Goal: Task Accomplishment & Management: Manage account settings

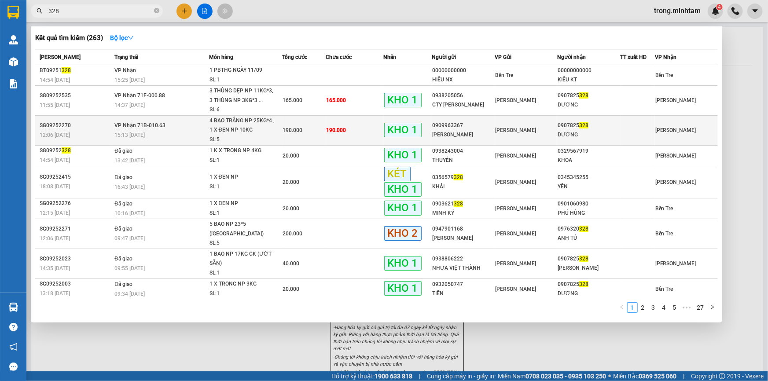
type input "328"
click at [519, 124] on td "[PERSON_NAME]" at bounding box center [525, 130] width 63 height 30
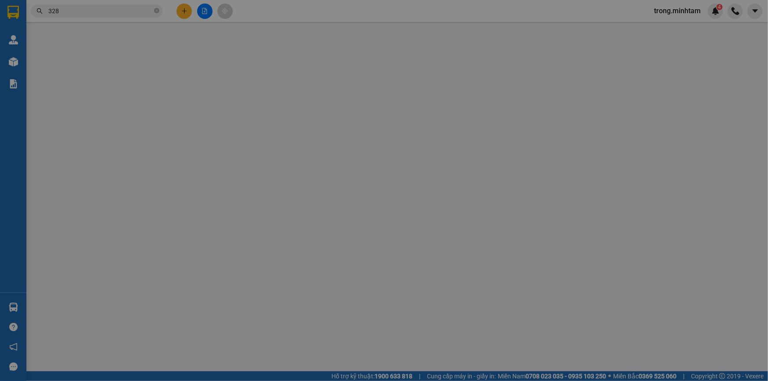
type input "0909963367"
type input "LÊ THANH"
type input "0907825328"
type input "DƯƠNG"
type input "BM"
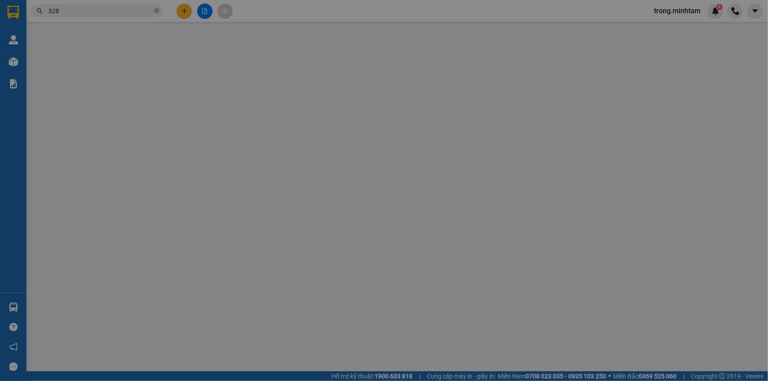
type input "190.000"
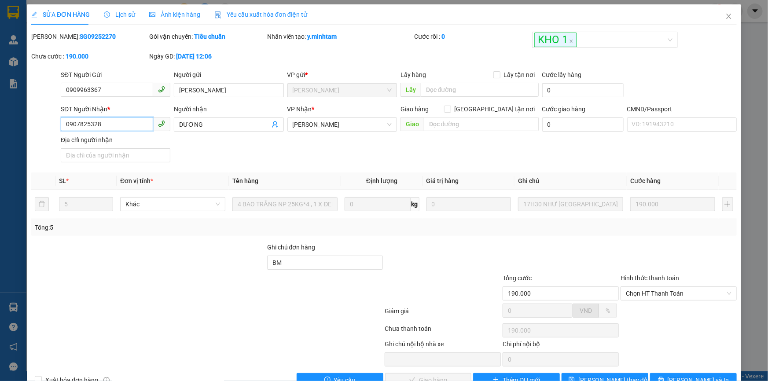
click at [102, 127] on input "0907825328" at bounding box center [107, 124] width 92 height 14
click at [726, 15] on icon "close" at bounding box center [728, 16] width 5 height 5
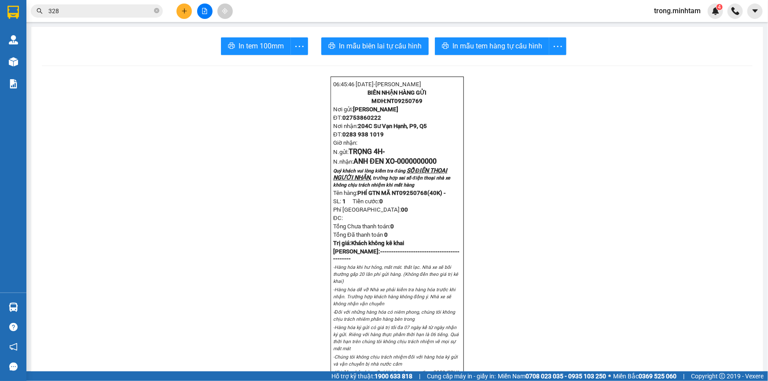
click at [110, 15] on input "328" at bounding box center [100, 11] width 104 height 10
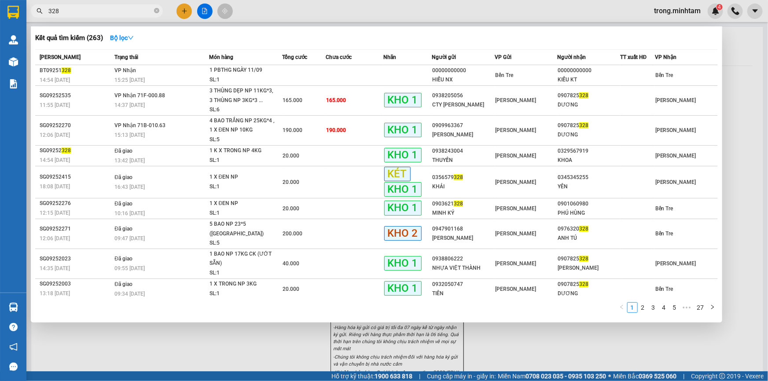
click at [110, 15] on input "328" at bounding box center [100, 11] width 104 height 10
paste input "0907825"
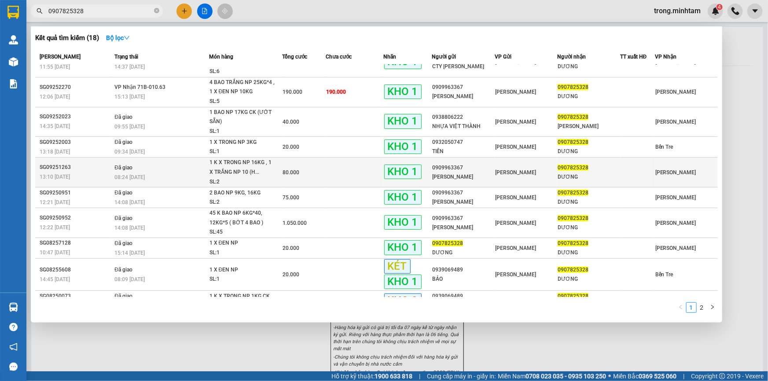
scroll to position [31, 0]
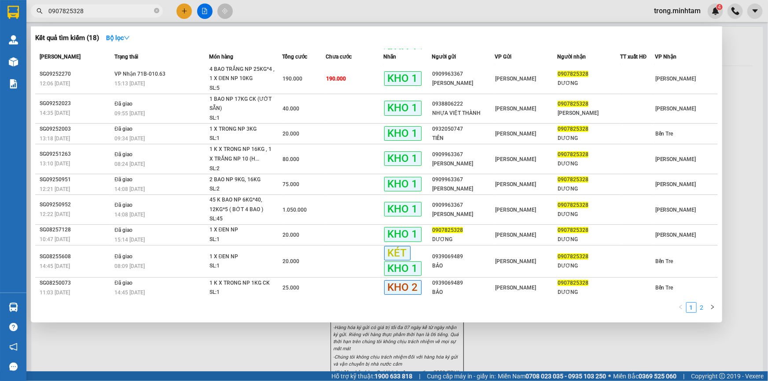
type input "0907825328"
click at [701, 310] on link "2" at bounding box center [702, 308] width 10 height 10
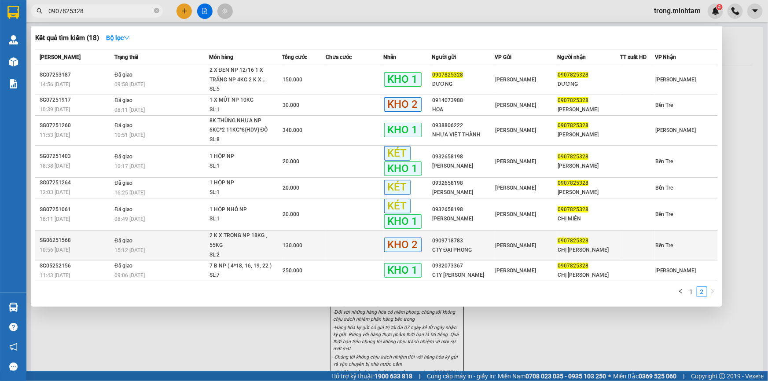
scroll to position [0, 0]
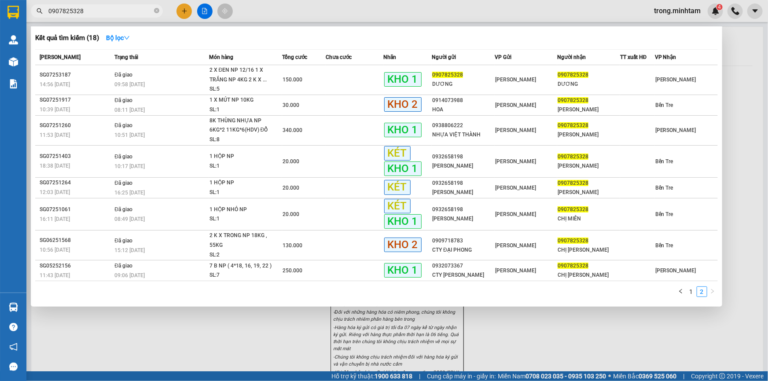
click at [113, 8] on input "0907825328" at bounding box center [100, 11] width 104 height 10
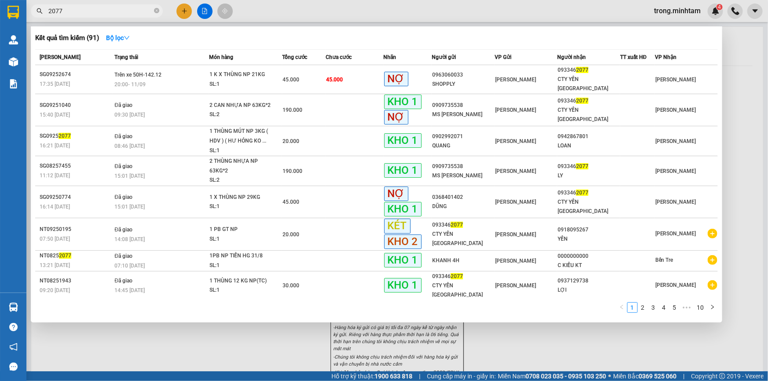
type input "2077"
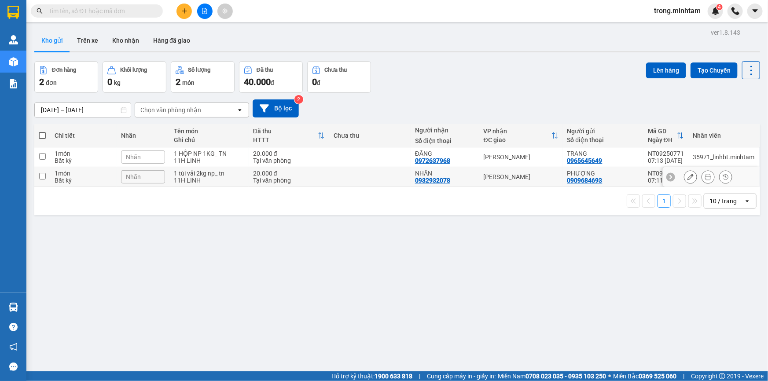
click at [207, 184] on div "11H LINH" at bounding box center [209, 180] width 70 height 7
checkbox input "true"
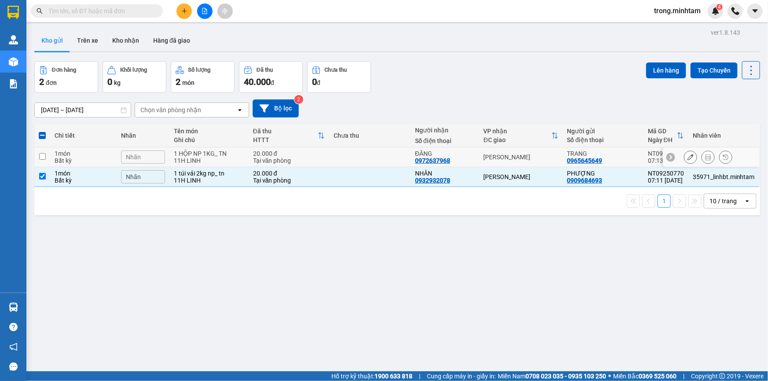
click at [207, 156] on div "1 HỘP NP 1KG_ TN" at bounding box center [209, 153] width 70 height 7
checkbox input "true"
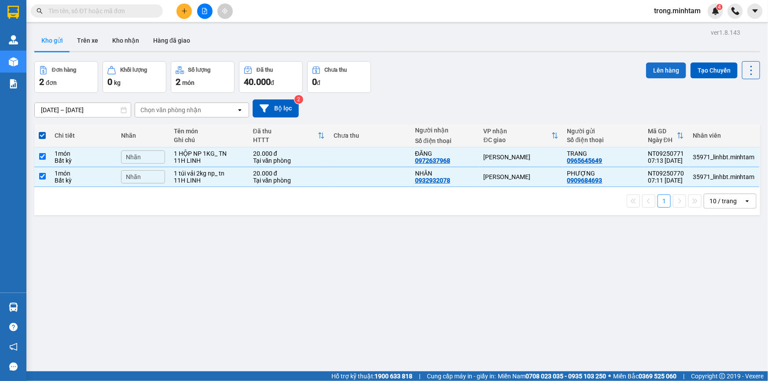
click at [660, 71] on button "Lên hàng" at bounding box center [666, 70] width 40 height 16
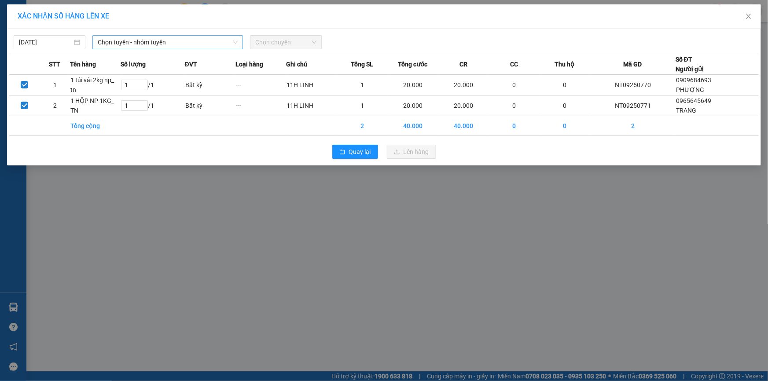
click at [150, 43] on span "Chọn tuyến - nhóm tuyến" at bounding box center [168, 42] width 140 height 13
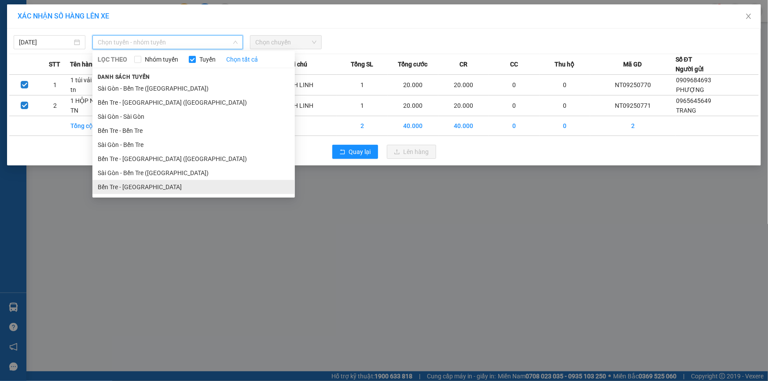
click at [131, 191] on li "Bến Tre - [GEOGRAPHIC_DATA]" at bounding box center [193, 187] width 202 height 14
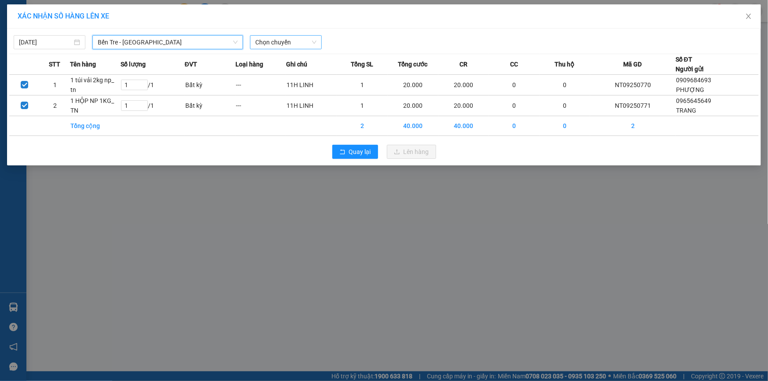
click at [297, 40] on span "Chọn chuyến" at bounding box center [285, 42] width 61 height 13
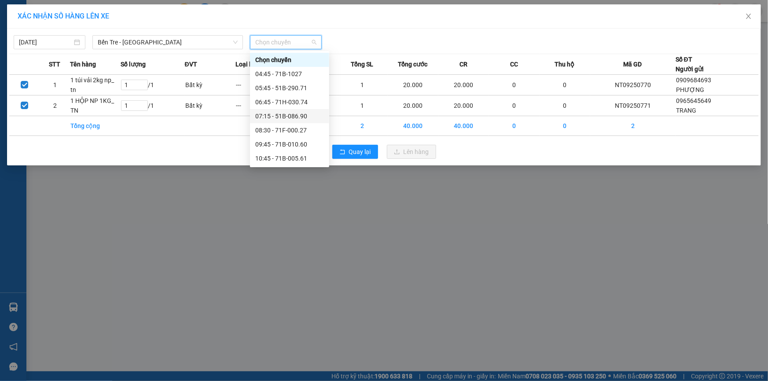
click at [284, 114] on div "07:15 - 51B-086.90" at bounding box center [289, 116] width 69 height 10
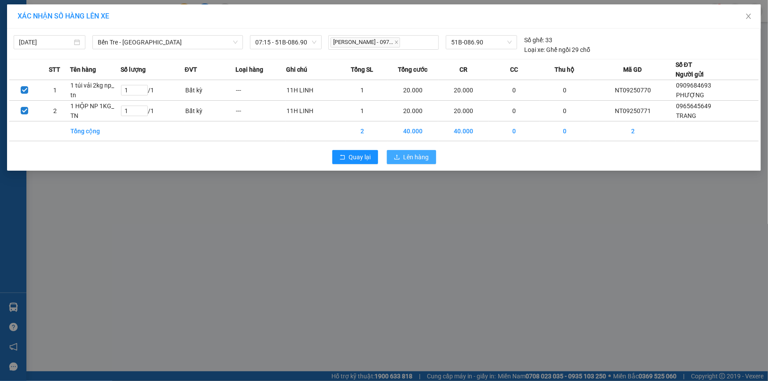
click at [407, 158] on span "Lên hàng" at bounding box center [416, 157] width 26 height 10
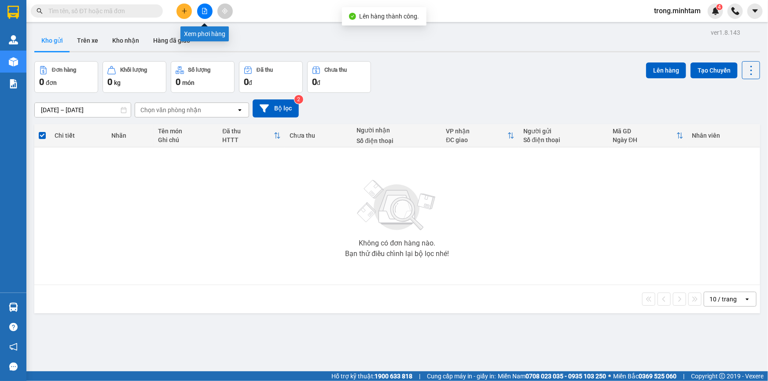
click at [203, 11] on icon "file-add" at bounding box center [204, 11] width 6 height 6
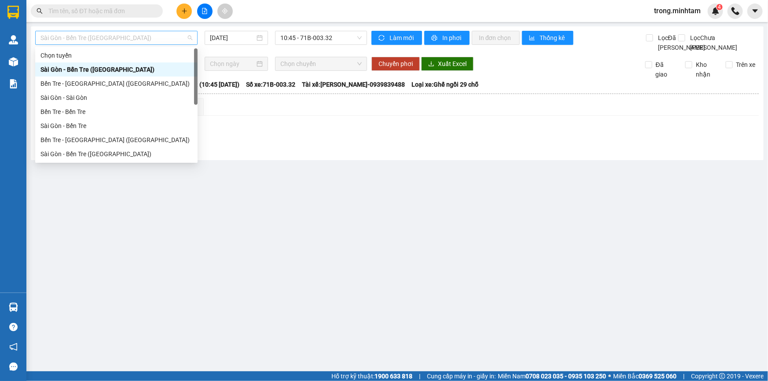
click at [121, 34] on span "Sài Gòn - Bến Tre ([GEOGRAPHIC_DATA])" at bounding box center [116, 37] width 152 height 13
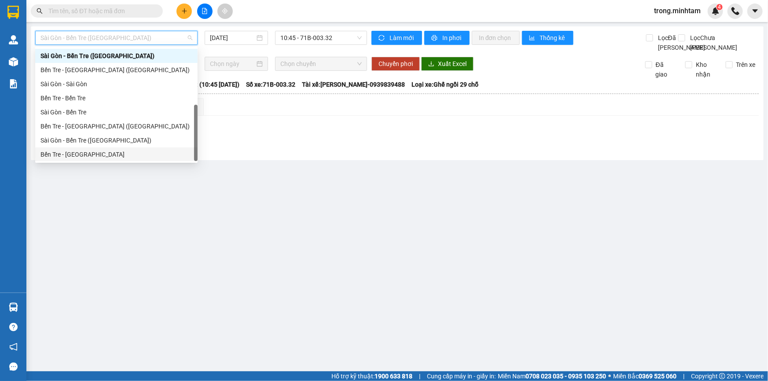
click at [82, 152] on div "Bến Tre - [GEOGRAPHIC_DATA]" at bounding box center [116, 155] width 152 height 10
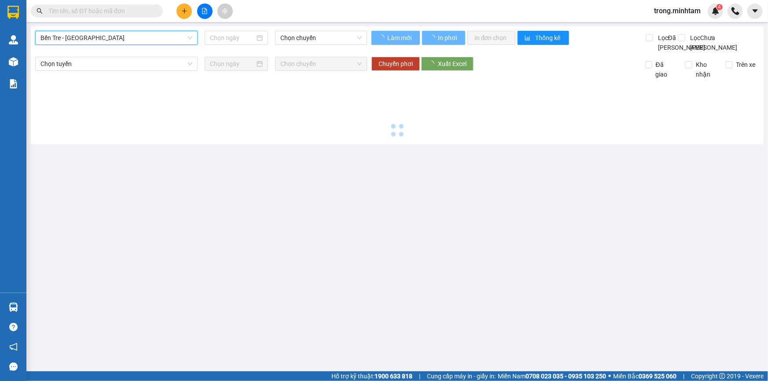
type input "[DATE]"
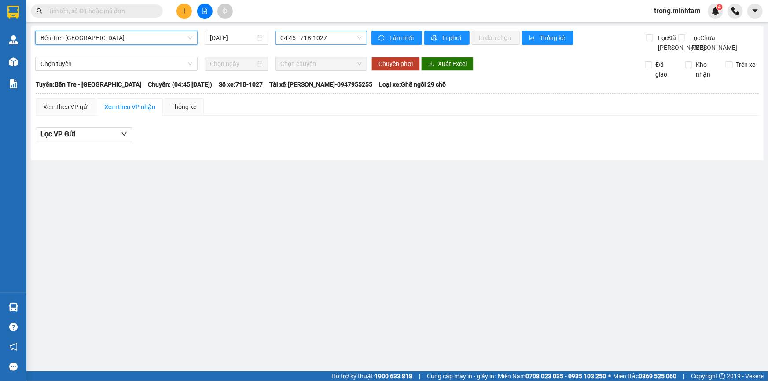
click at [305, 35] on span "04:45 - 71B-1027" at bounding box center [320, 37] width 81 height 13
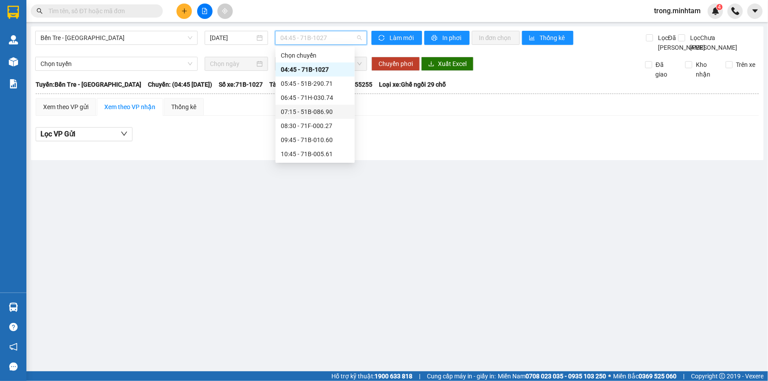
click at [318, 107] on div "07:15 - 51B-086.90" at bounding box center [315, 112] width 69 height 10
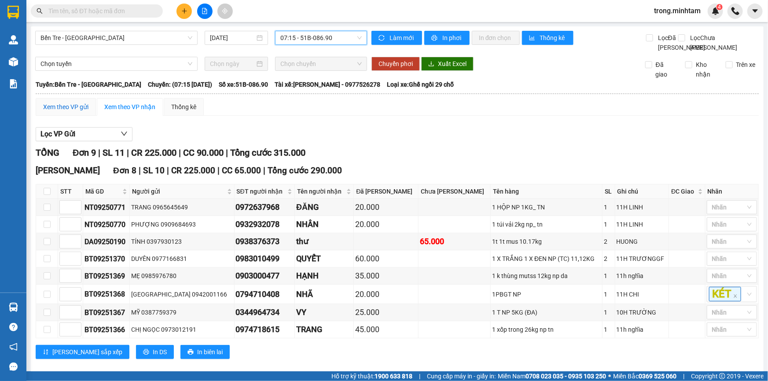
click at [66, 112] on div "Xem theo VP gửi" at bounding box center [65, 107] width 45 height 10
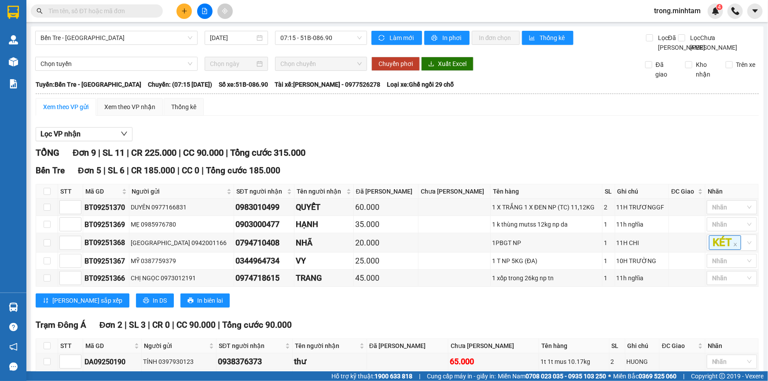
scroll to position [170, 0]
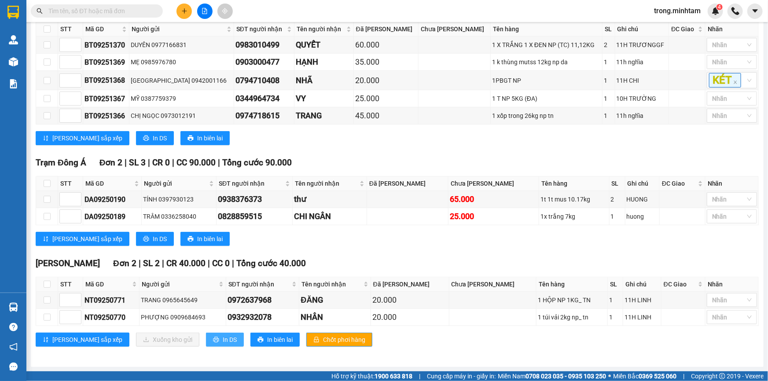
click at [206, 339] on button "In DS" at bounding box center [225, 340] width 38 height 14
click at [179, 7] on button at bounding box center [183, 11] width 15 height 15
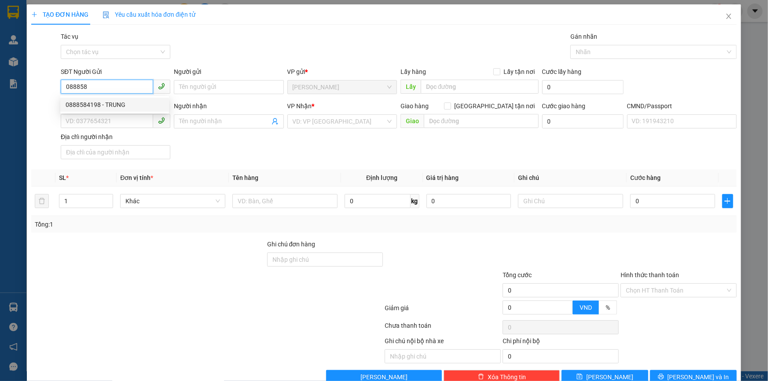
click at [87, 104] on div "0888584198 - TRUNG" at bounding box center [115, 105] width 98 height 10
type input "0888584198"
type input "TRUNG"
type input "0367425812"
type input "LOAN"
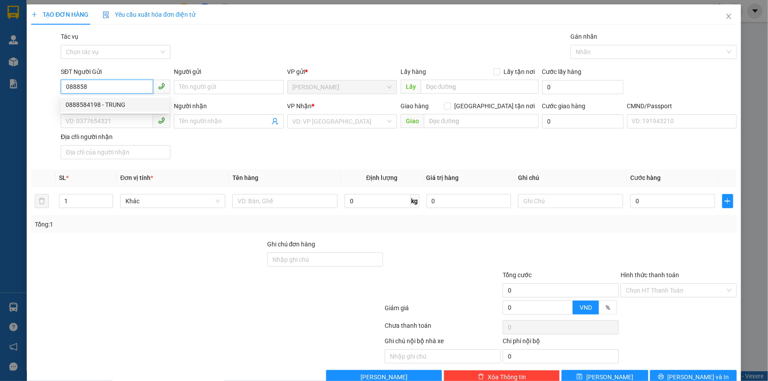
checkbox input "true"
type input "137 ĐƯỜNG SỐ 4 [GEOGRAPHIC_DATA] A Q [GEOGRAPHIC_DATA]"
type input "120.000"
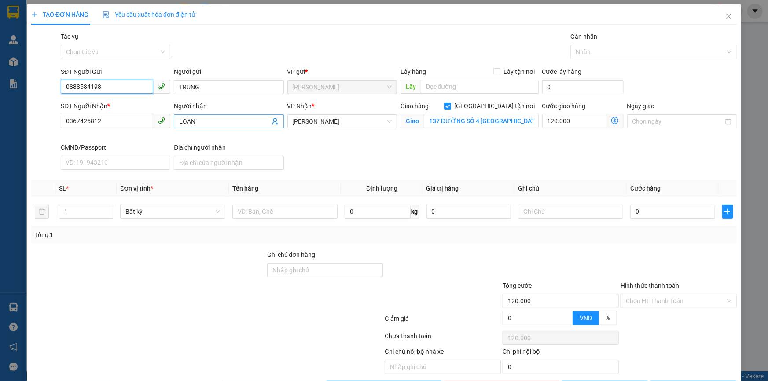
type input "0888584198"
click at [272, 119] on icon "user-add" at bounding box center [275, 121] width 6 height 7
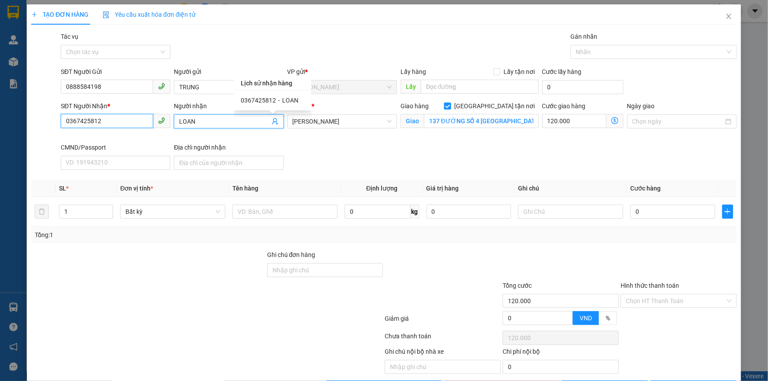
click at [118, 126] on input "0367425812" at bounding box center [107, 121] width 92 height 14
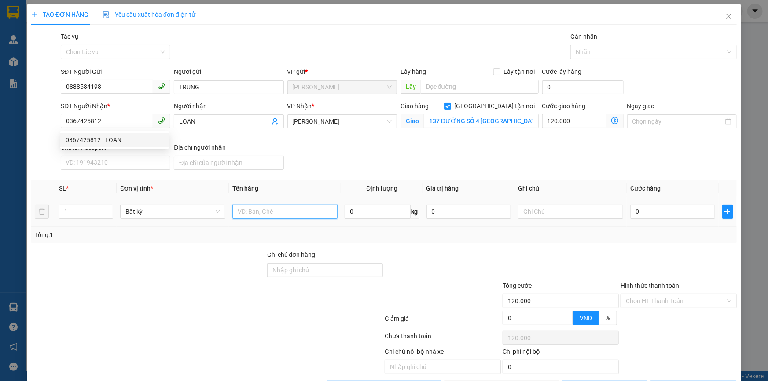
click at [290, 211] on input "text" at bounding box center [284, 212] width 105 height 14
type input "1 THÙNG MÚT 16KG"
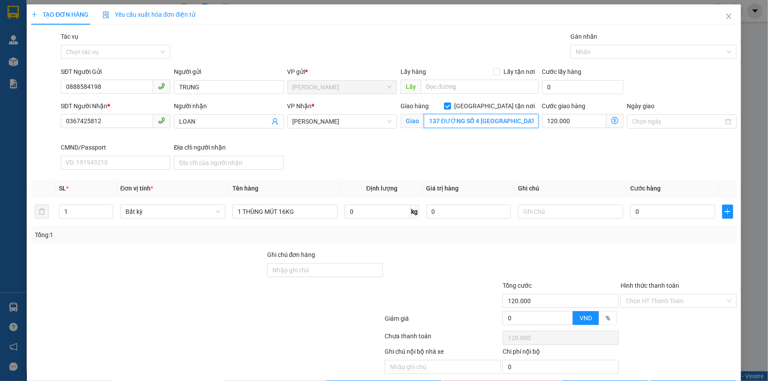
click at [468, 120] on input "137 ĐƯỜNG SỐ 4 [GEOGRAPHIC_DATA] A Q [GEOGRAPHIC_DATA]" at bounding box center [481, 121] width 115 height 14
click at [455, 116] on input "137 ĐƯỜNG SỐ 4 [GEOGRAPHIC_DATA] A Q [GEOGRAPHIC_DATA]" at bounding box center [481, 121] width 115 height 14
click at [538, 215] on input "text" at bounding box center [570, 212] width 105 height 14
type input "GTN TRỌNG"
type input "1"
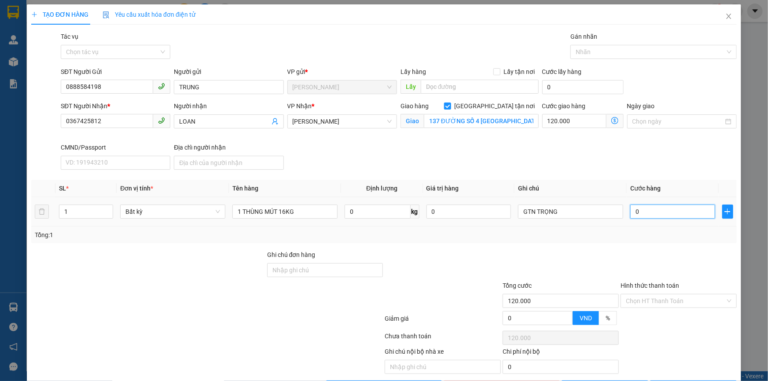
type input "120.001"
type input "0"
type input "120.000"
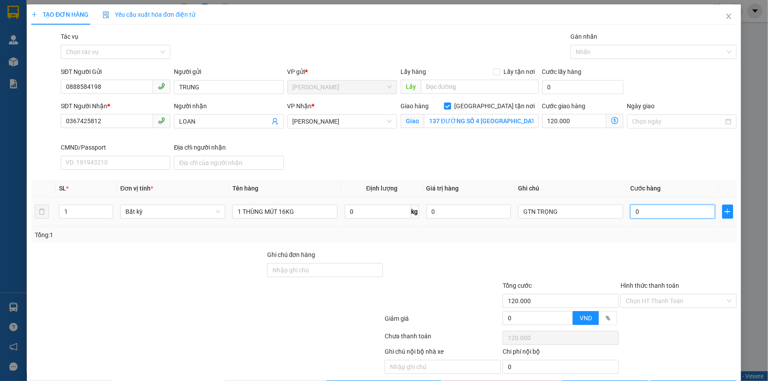
type input "03"
type input "120.003"
type input "035"
type input "120.035"
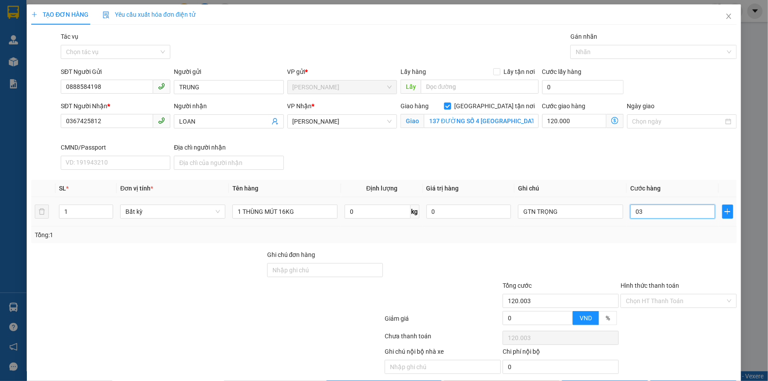
type input "120.035"
type input "35.000"
type input "155.000"
click at [574, 267] on div at bounding box center [560, 265] width 118 height 31
click at [639, 303] on input "Hình thức thanh toán" at bounding box center [674, 300] width 99 height 13
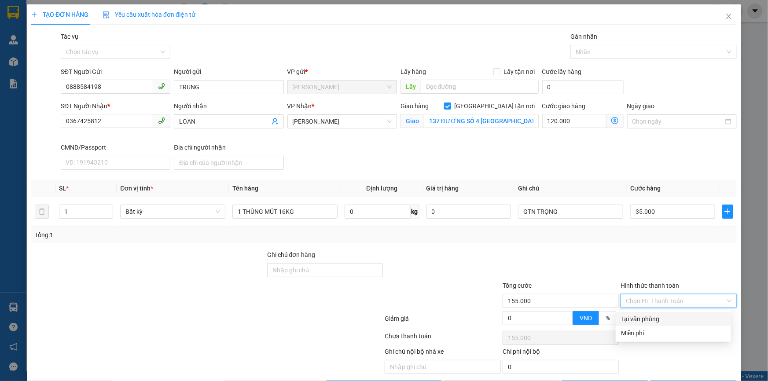
click at [644, 321] on div "Tại văn phòng" at bounding box center [673, 319] width 105 height 10
type input "0"
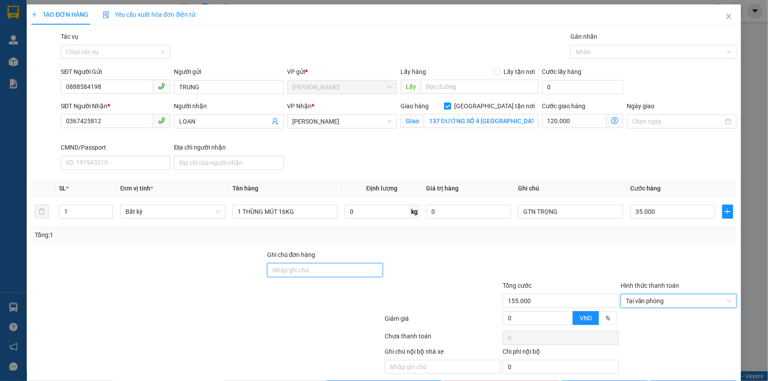
click at [308, 272] on input "Ghi chú đơn hàng" at bounding box center [325, 270] width 116 height 14
click at [585, 55] on div at bounding box center [648, 52] width 153 height 11
type input "ANH ĐEN GIAO PHÍ 120K GTN ĐÃ THU"
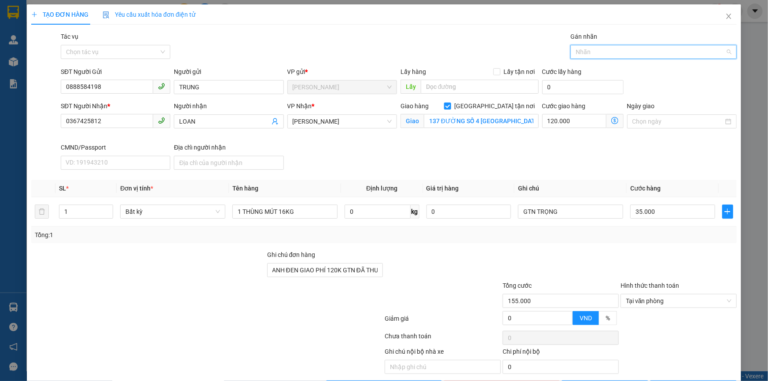
scroll to position [0, 0]
click at [585, 109] on div "GTN" at bounding box center [648, 112] width 154 height 10
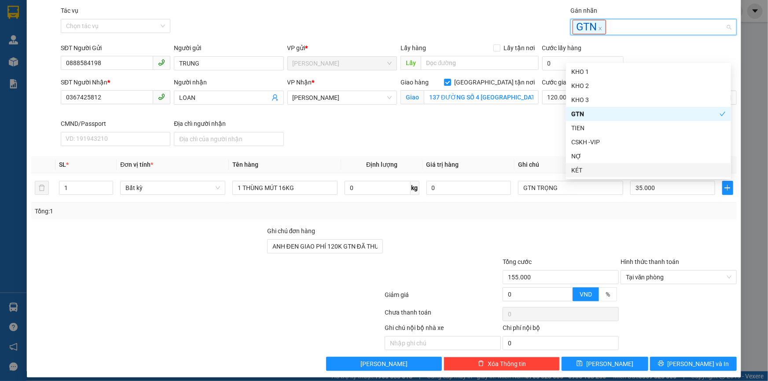
scroll to position [33, 0]
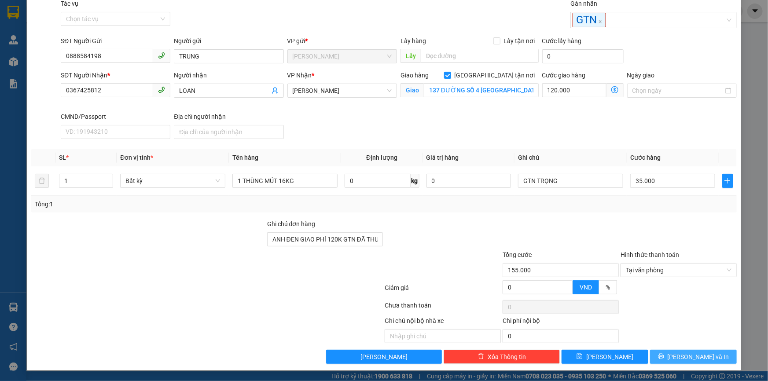
drag, startPoint x: 664, startPoint y: 353, endPoint x: 391, endPoint y: 142, distance: 345.6
click at [413, 143] on div "Transit Pickup Surcharge Ids Transit Deliver Surcharge Ids Transit Deliver Surc…" at bounding box center [383, 181] width 705 height 365
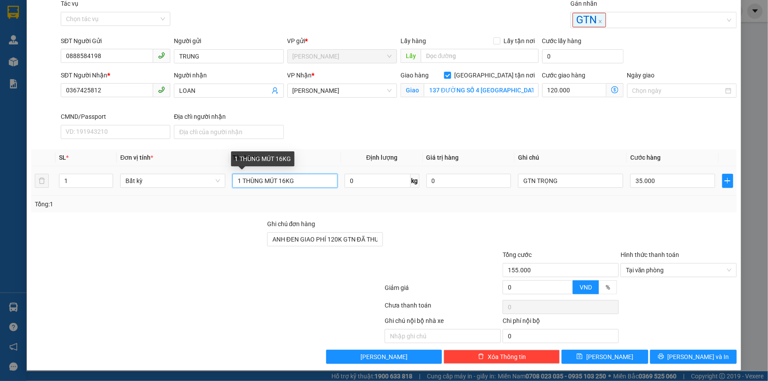
drag, startPoint x: 278, startPoint y: 183, endPoint x: 300, endPoint y: 196, distance: 26.0
click at [279, 183] on input "1 THÙNG MÚT 16KG" at bounding box center [284, 181] width 105 height 14
type input "1 THÙNG MÚT NP 16KG"
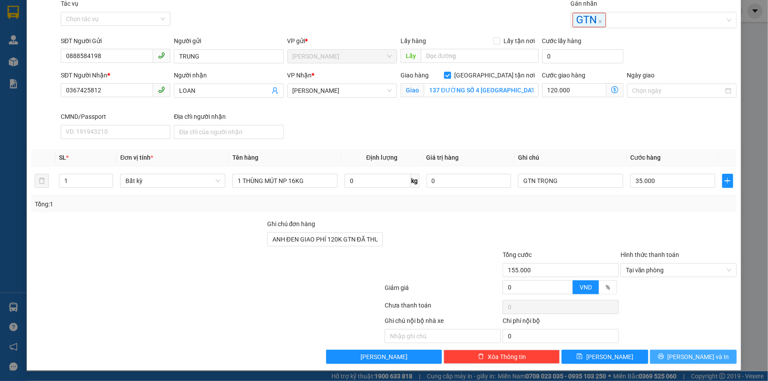
click at [665, 356] on button "[PERSON_NAME] và In" at bounding box center [693, 357] width 87 height 14
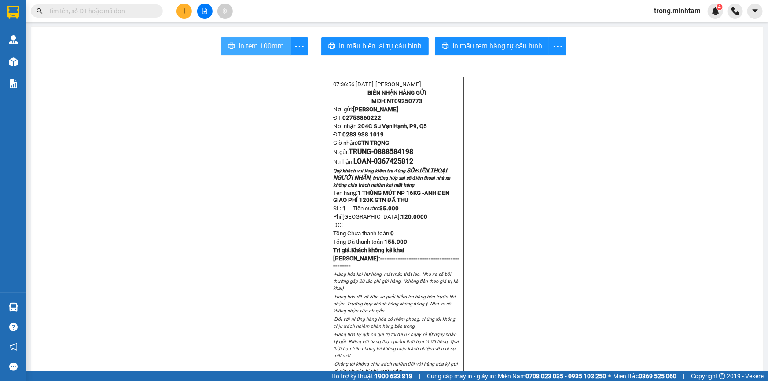
click at [241, 45] on span "In tem 100mm" at bounding box center [260, 45] width 45 height 11
click at [403, 104] on span "NT09250773" at bounding box center [405, 101] width 36 height 7
copy span "NT09250773"
click at [178, 4] on div at bounding box center [205, 11] width 66 height 15
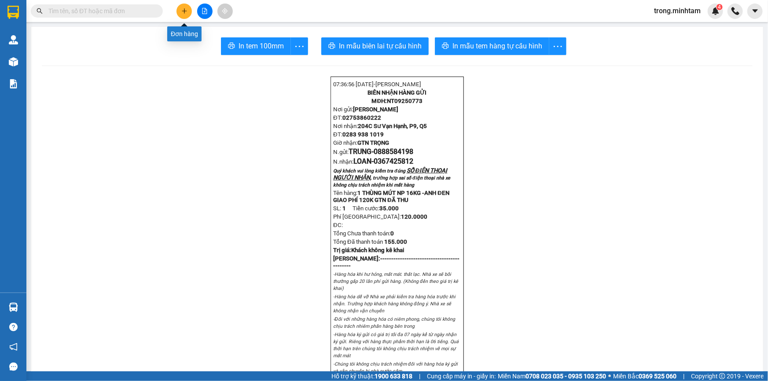
click at [185, 8] on icon "plus" at bounding box center [184, 11] width 6 height 6
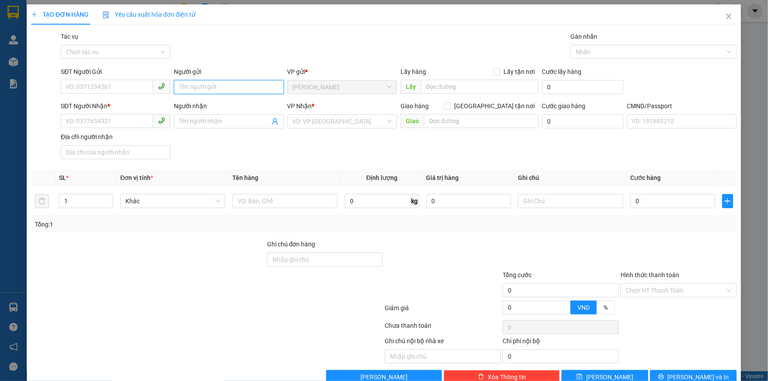
click at [208, 88] on input "Người gửi" at bounding box center [229, 87] width 110 height 14
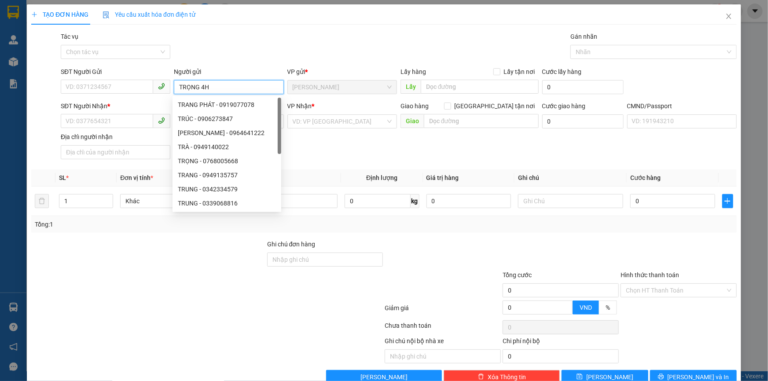
type input "TRỌNG 4H"
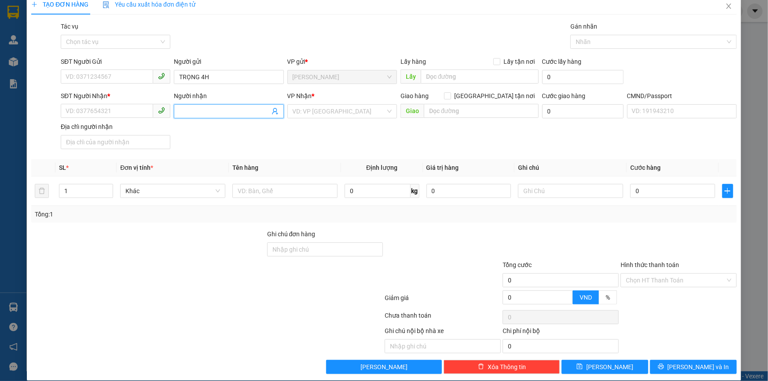
scroll to position [21, 0]
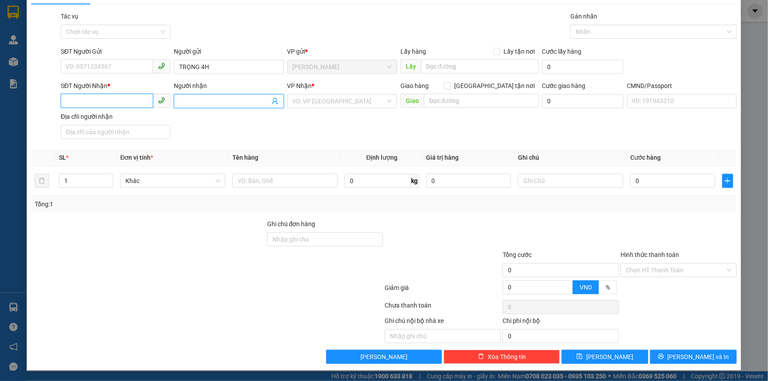
click at [79, 101] on input "SĐT Người Nhận *" at bounding box center [107, 101] width 92 height 14
type input "0000000000"
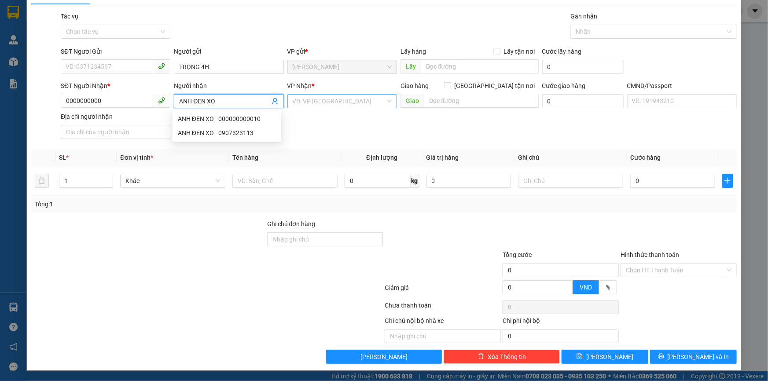
type input "ANH ĐEN XO"
click at [320, 97] on input "search" at bounding box center [339, 101] width 93 height 13
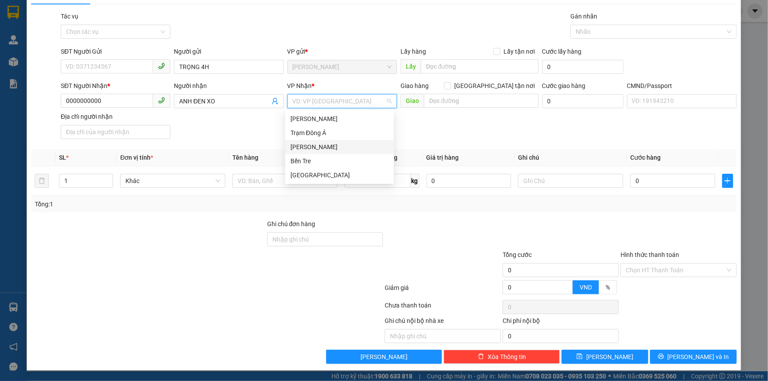
click at [307, 145] on div "[PERSON_NAME]" at bounding box center [339, 147] width 98 height 10
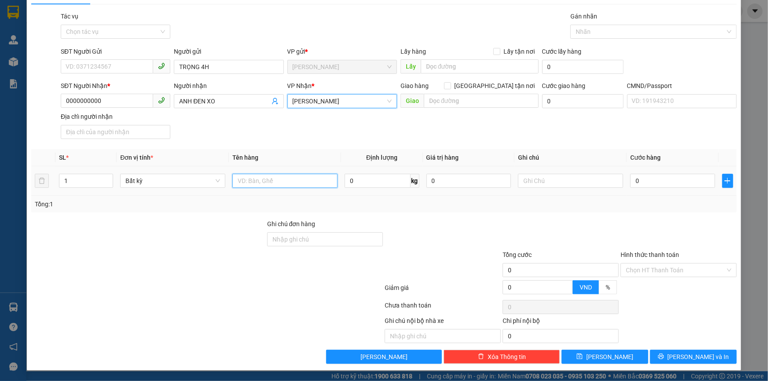
click at [259, 179] on input "text" at bounding box center [284, 181] width 105 height 14
type input "1"
paste input "NT09250773"
type input "PHÍ GTN MÃ NT09250773(120K)"
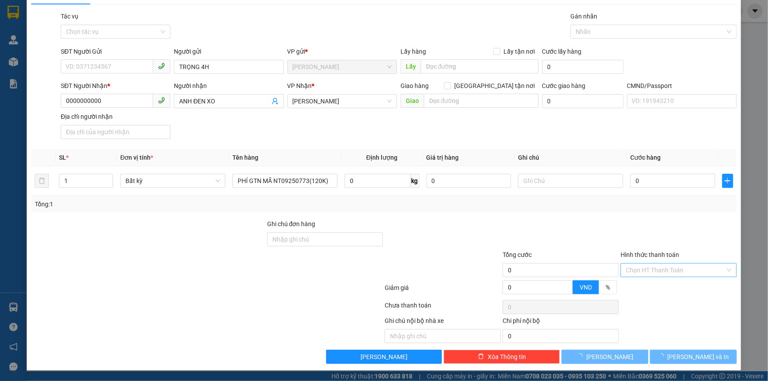
click at [638, 270] on input "Hình thức thanh toán" at bounding box center [674, 269] width 99 height 13
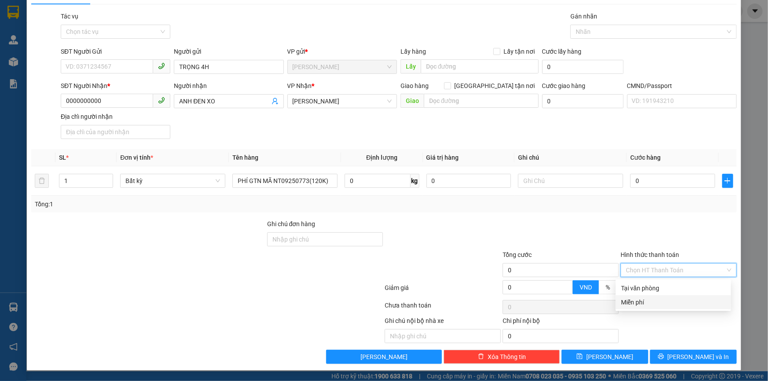
click at [632, 299] on div "Miễn phí" at bounding box center [673, 302] width 105 height 10
click at [584, 33] on div at bounding box center [648, 31] width 153 height 11
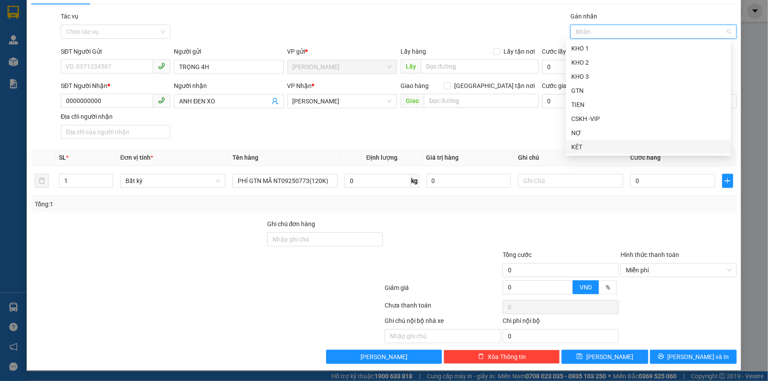
click at [578, 149] on div "KÉT" at bounding box center [648, 147] width 154 height 10
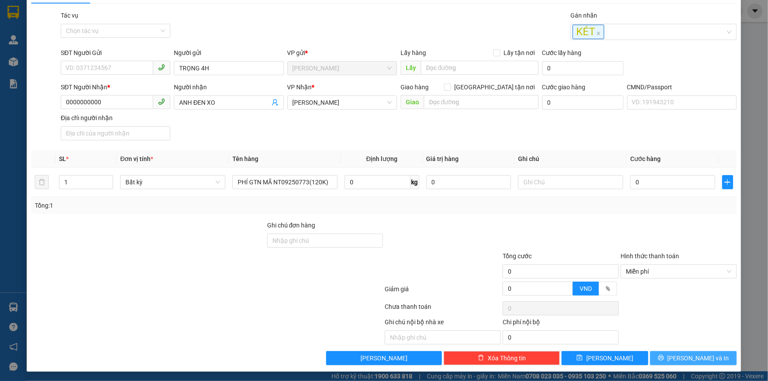
click at [667, 361] on button "[PERSON_NAME] và In" at bounding box center [693, 358] width 87 height 14
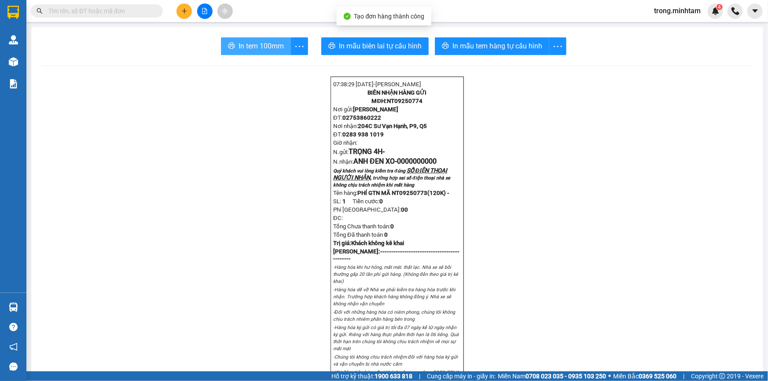
click at [239, 51] on span "In tem 100mm" at bounding box center [260, 45] width 45 height 11
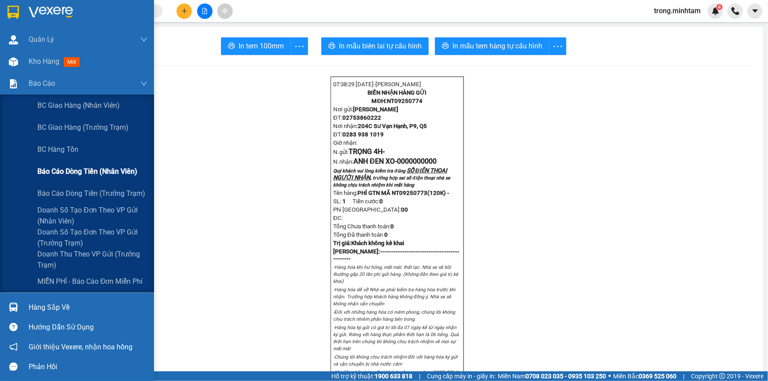
click at [77, 167] on span "Báo cáo dòng tiền (nhân viên)" at bounding box center [87, 171] width 100 height 11
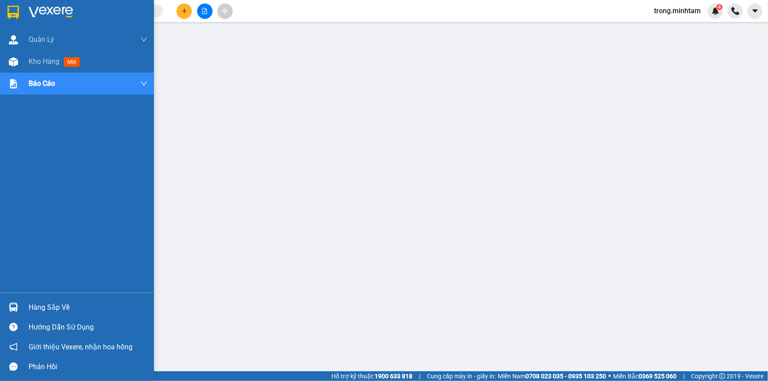
click at [36, 304] on div "Hàng sắp về" at bounding box center [88, 307] width 119 height 13
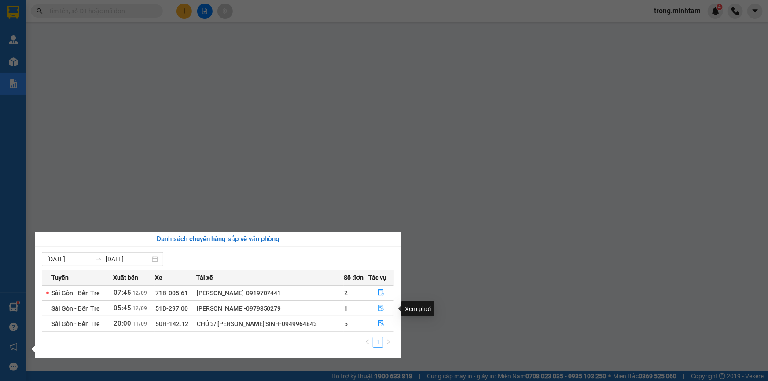
click at [380, 308] on icon "file-done" at bounding box center [381, 308] width 6 height 6
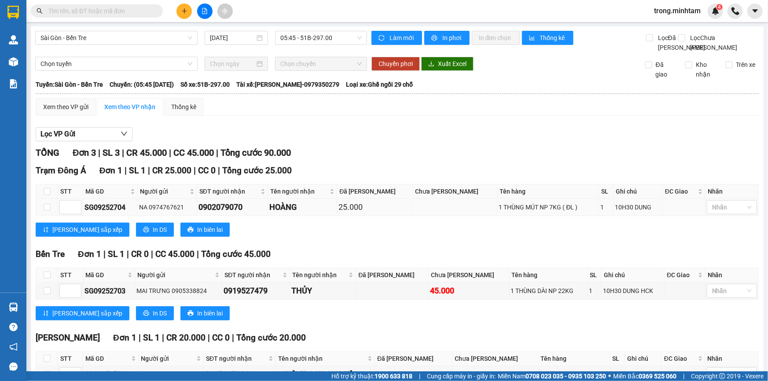
scroll to position [66, 0]
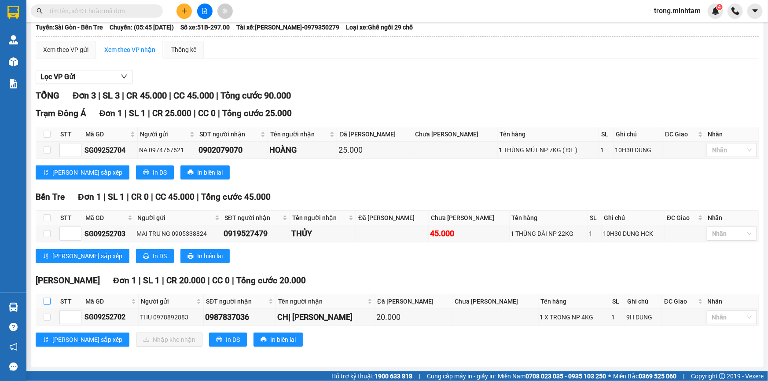
click at [48, 302] on input "checkbox" at bounding box center [47, 301] width 7 height 7
checkbox input "true"
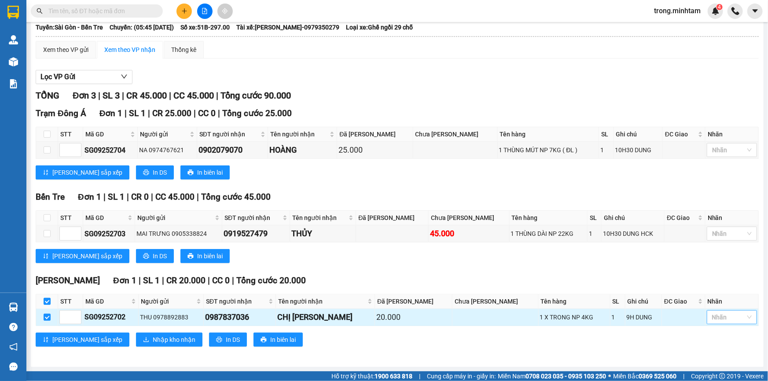
click at [717, 316] on div at bounding box center [727, 317] width 37 height 11
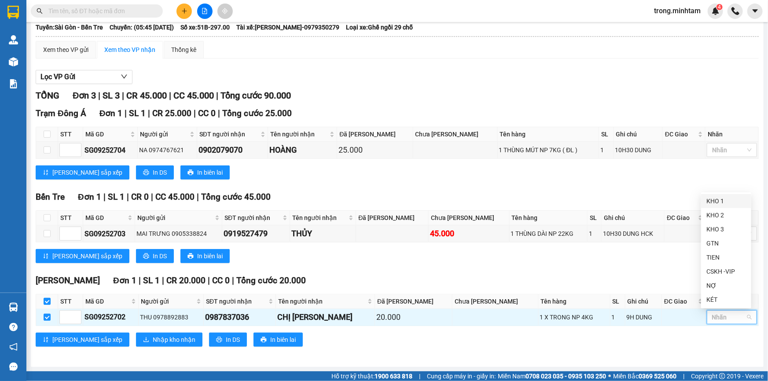
click at [722, 199] on div "KHO 1" at bounding box center [726, 201] width 40 height 10
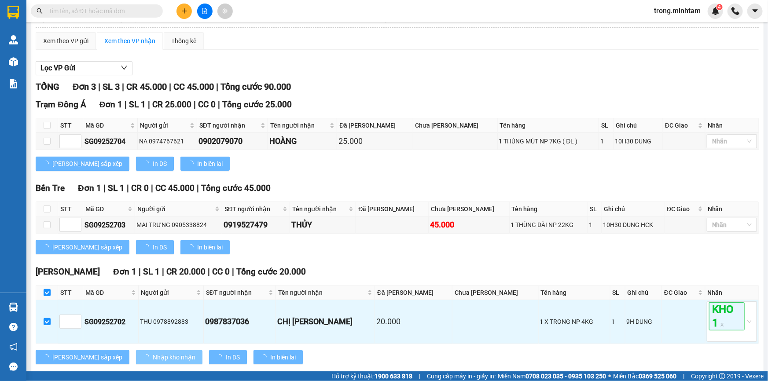
click at [153, 362] on span "Nhập kho nhận" at bounding box center [174, 357] width 43 height 10
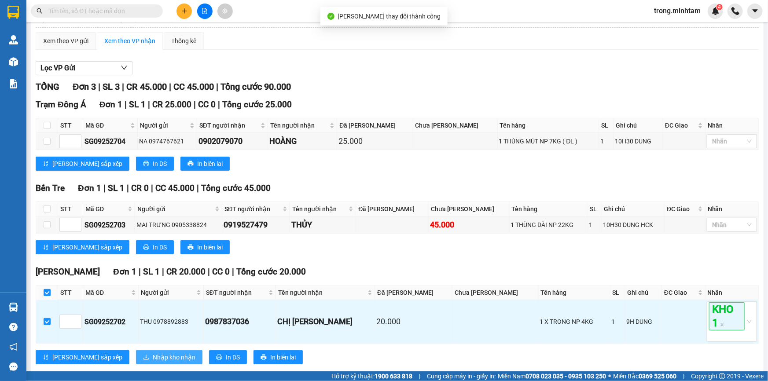
click at [153, 362] on span "Nhập kho nhận" at bounding box center [174, 357] width 43 height 10
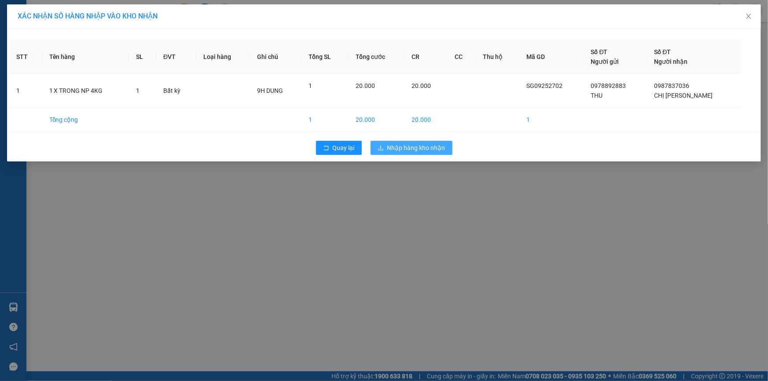
drag, startPoint x: 417, startPoint y: 144, endPoint x: 460, endPoint y: 141, distance: 42.4
click at [424, 144] on span "Nhập hàng kho nhận" at bounding box center [416, 148] width 58 height 10
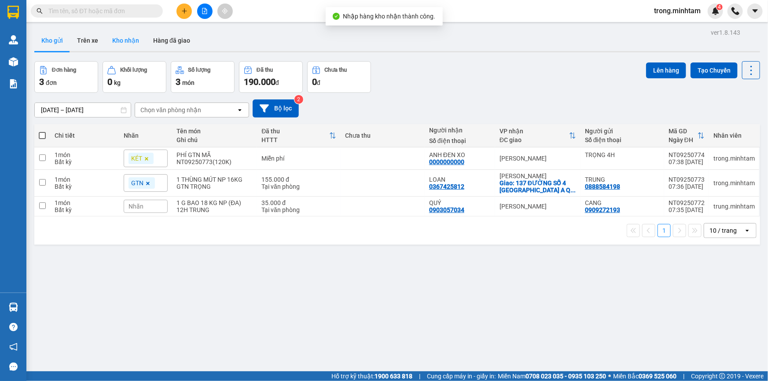
click at [112, 36] on button "Kho nhận" at bounding box center [125, 40] width 41 height 21
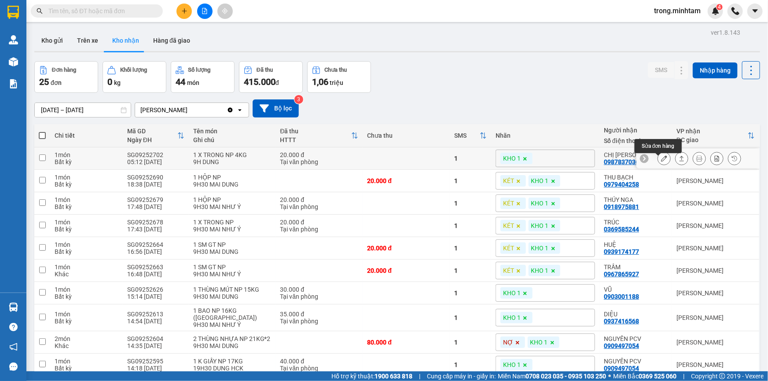
click at [661, 160] on icon at bounding box center [664, 158] width 6 height 6
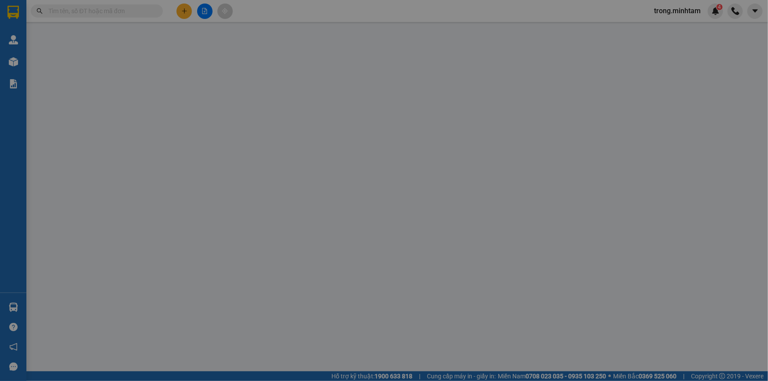
type input "0978892883"
type input "THU"
type input "0987837036"
type input "CHỊ [PERSON_NAME]"
type input "20.000"
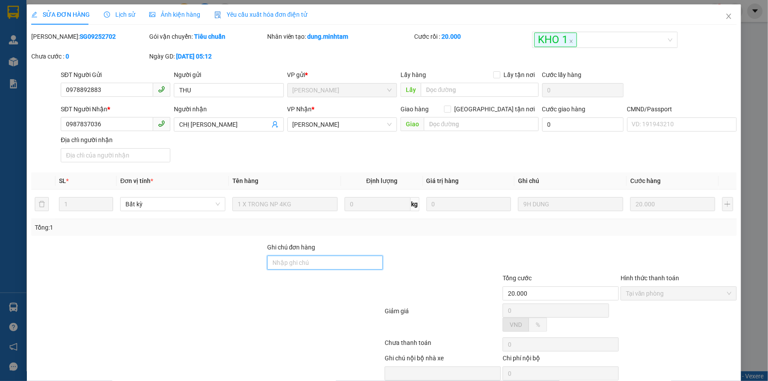
click at [330, 260] on input "Ghi chú đơn hàng" at bounding box center [325, 263] width 116 height 14
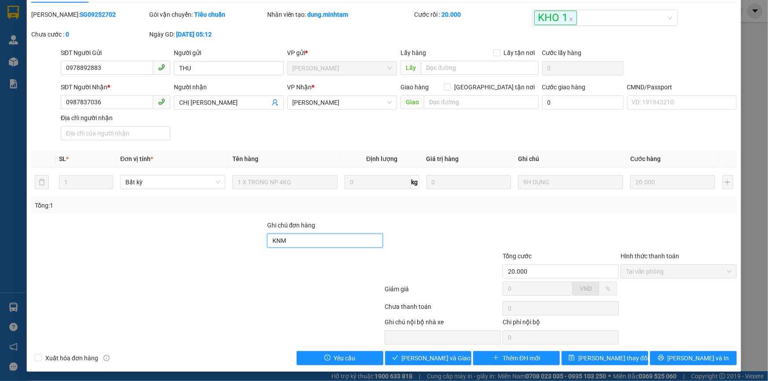
scroll to position [24, 0]
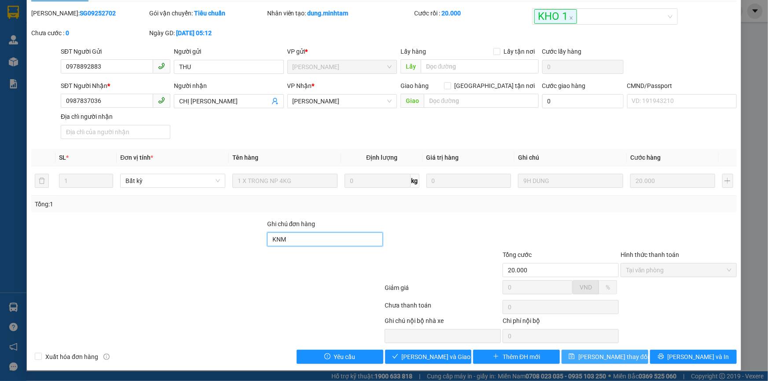
type input "KNM"
click at [610, 354] on span "[PERSON_NAME] thay đổi" at bounding box center [613, 357] width 70 height 10
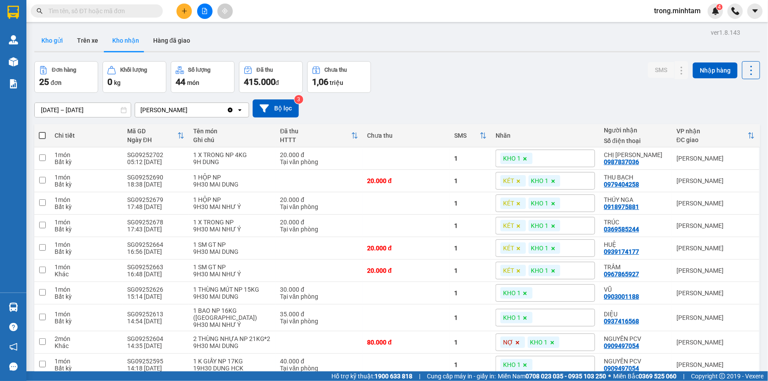
click at [58, 41] on button "Kho gửi" at bounding box center [52, 40] width 36 height 21
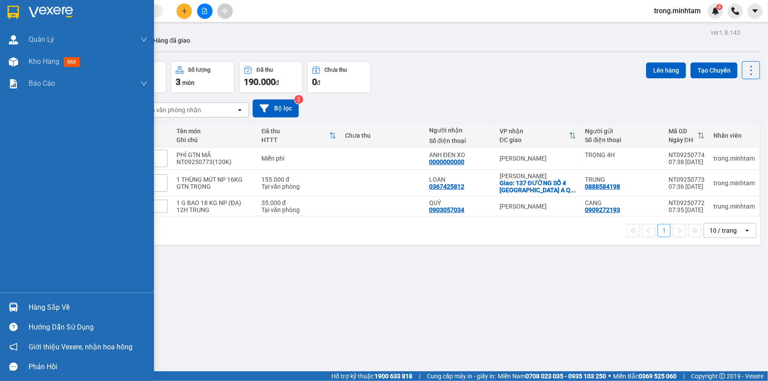
click at [44, 307] on div "Hàng sắp về" at bounding box center [88, 307] width 119 height 13
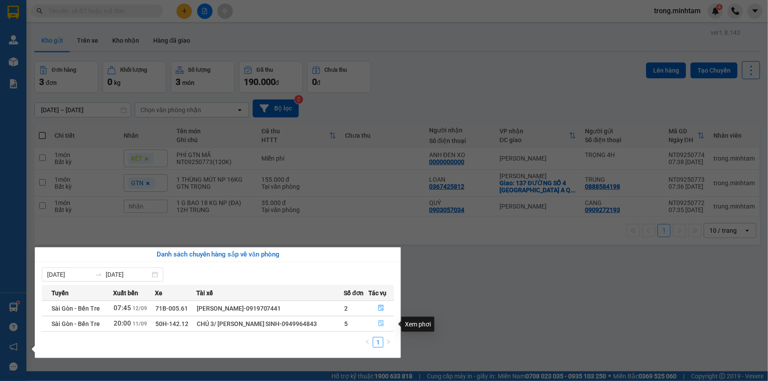
click at [378, 326] on icon "file-done" at bounding box center [380, 323] width 5 height 6
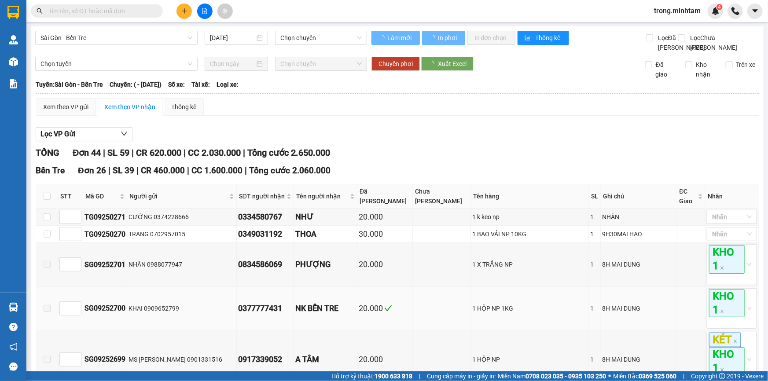
type input "[DATE]"
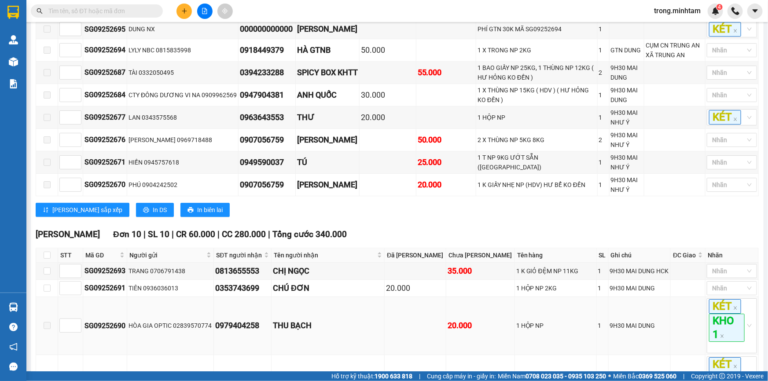
scroll to position [1492, 0]
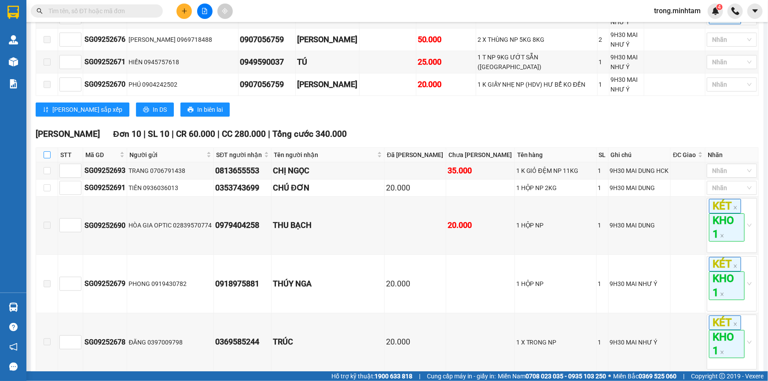
click at [48, 158] on input "checkbox" at bounding box center [47, 154] width 7 height 7
checkbox input "true"
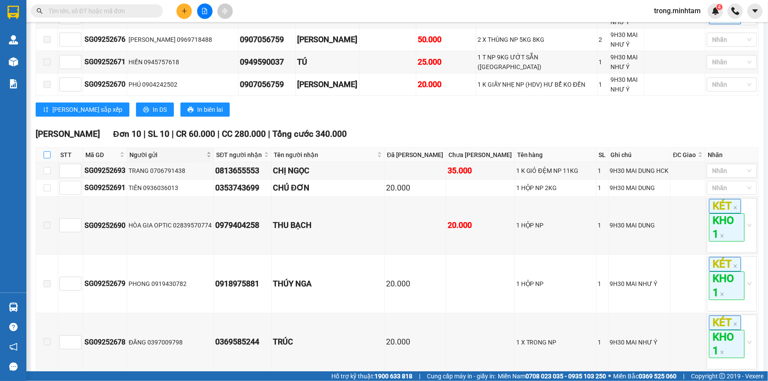
checkbox input "true"
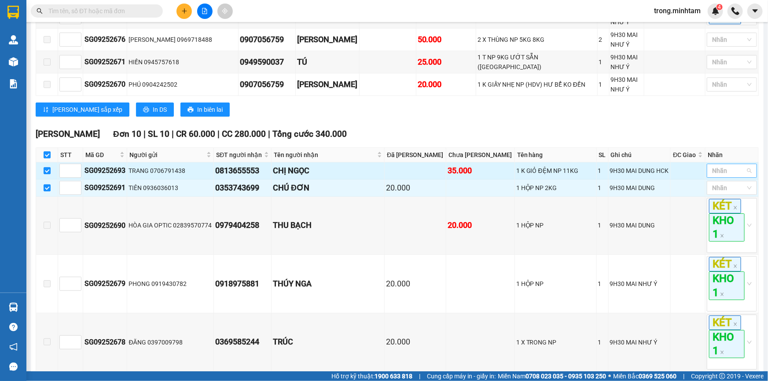
click at [710, 172] on div at bounding box center [727, 170] width 37 height 11
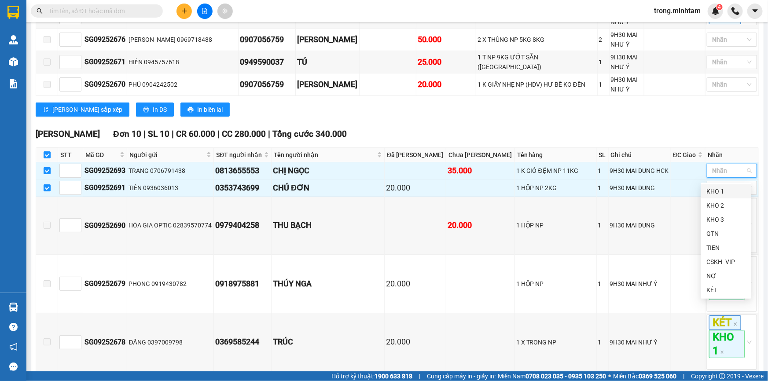
click at [716, 188] on div "KHO 1" at bounding box center [726, 192] width 40 height 10
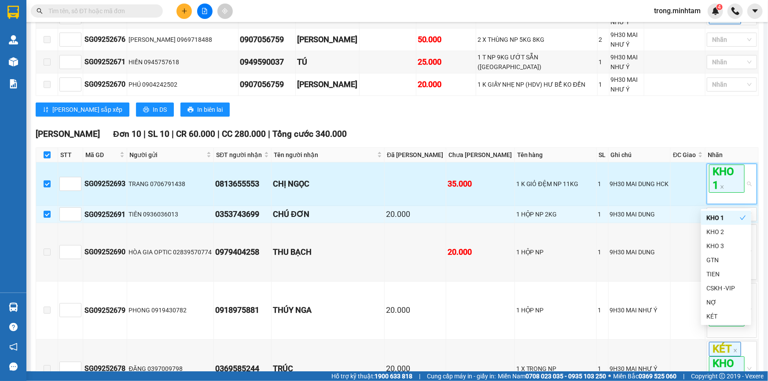
click at [714, 203] on div "KHO 1" at bounding box center [727, 184] width 37 height 39
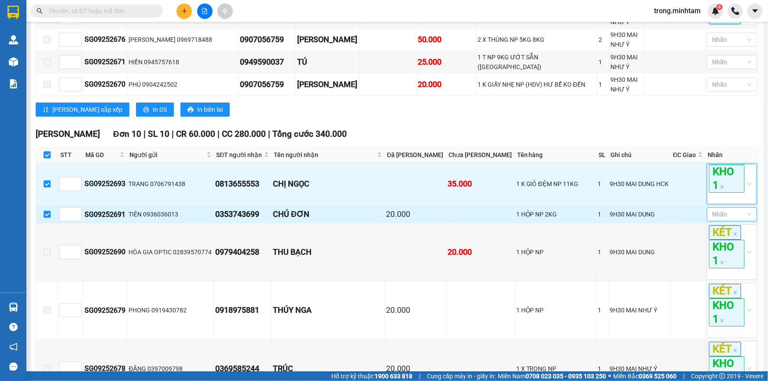
click at [716, 213] on div at bounding box center [727, 214] width 37 height 11
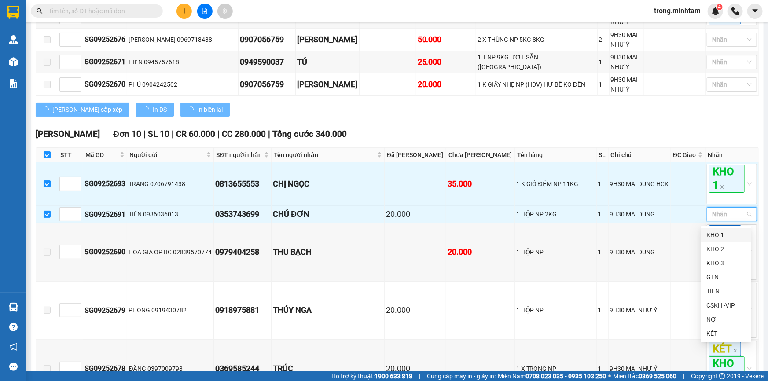
click at [718, 243] on div "KHO 2" at bounding box center [726, 249] width 50 height 14
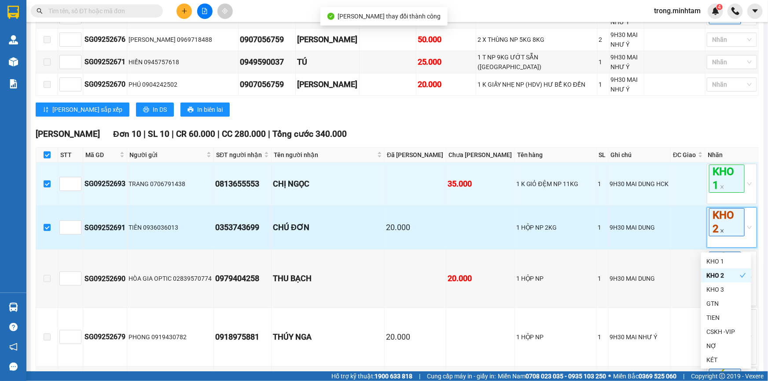
click at [720, 232] on icon "close" at bounding box center [721, 230] width 3 height 3
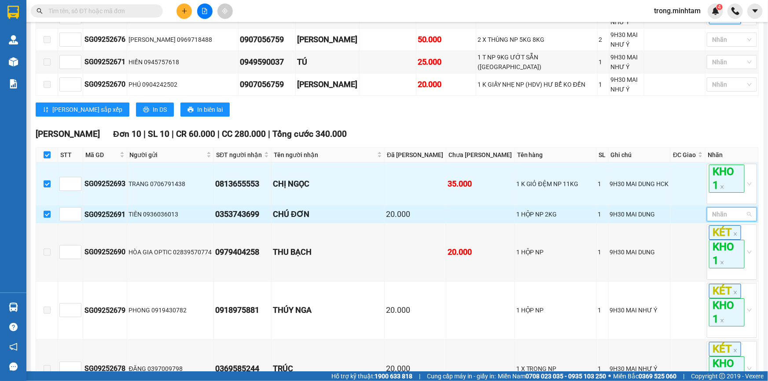
click at [713, 215] on div at bounding box center [727, 214] width 37 height 11
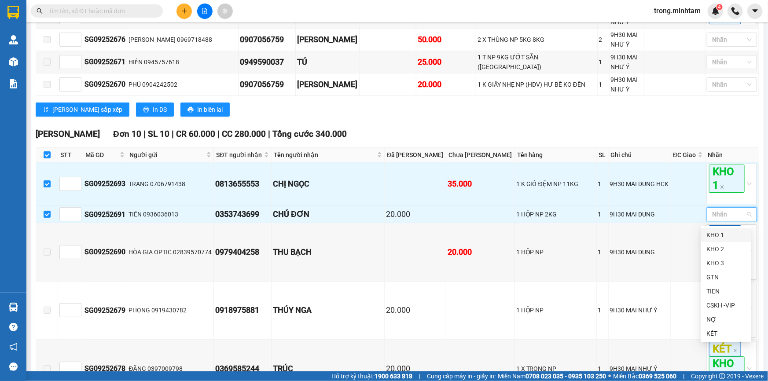
click at [713, 232] on div "KHO 1" at bounding box center [726, 235] width 40 height 10
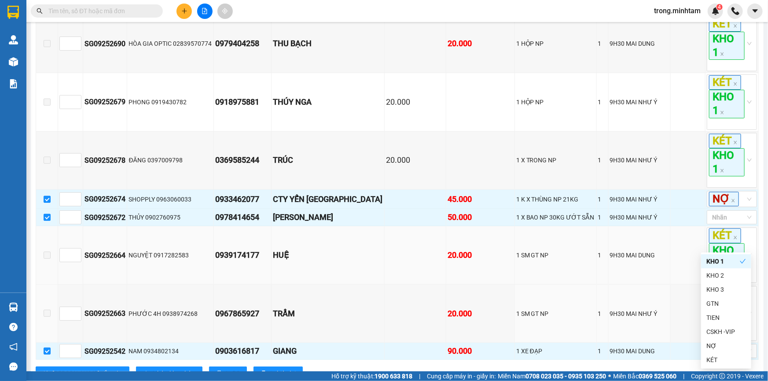
scroll to position [1763, 0]
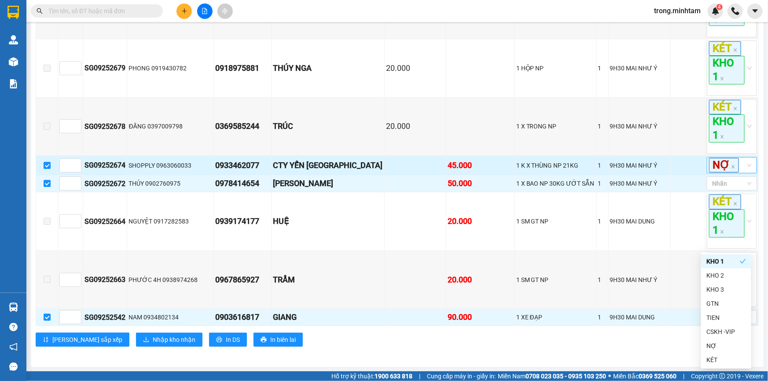
click at [739, 171] on div "NỢ" at bounding box center [727, 165] width 37 height 15
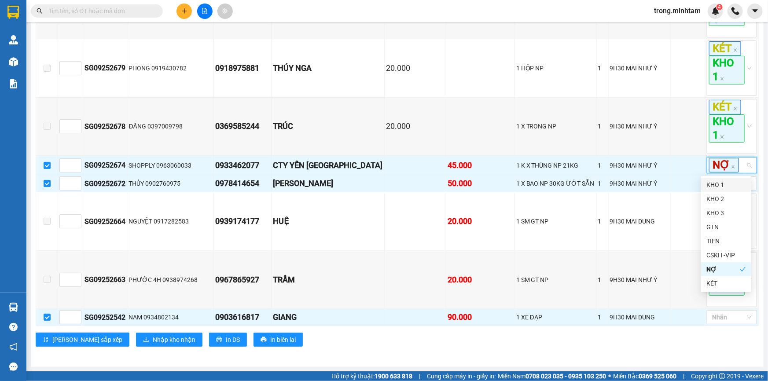
click at [715, 185] on div "KHO 1" at bounding box center [726, 185] width 40 height 10
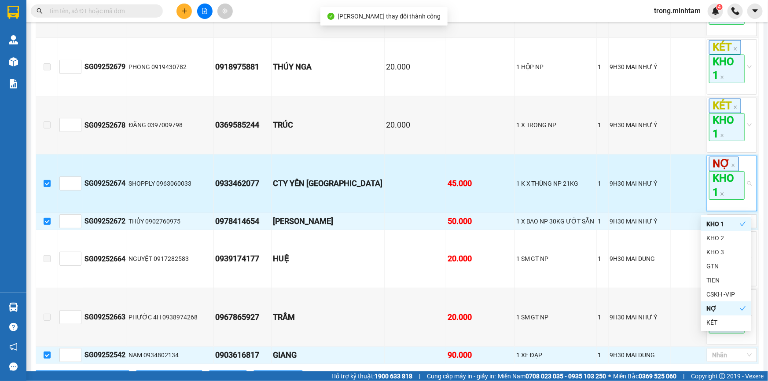
click at [718, 208] on div "NỢ KHO 1" at bounding box center [727, 184] width 37 height 54
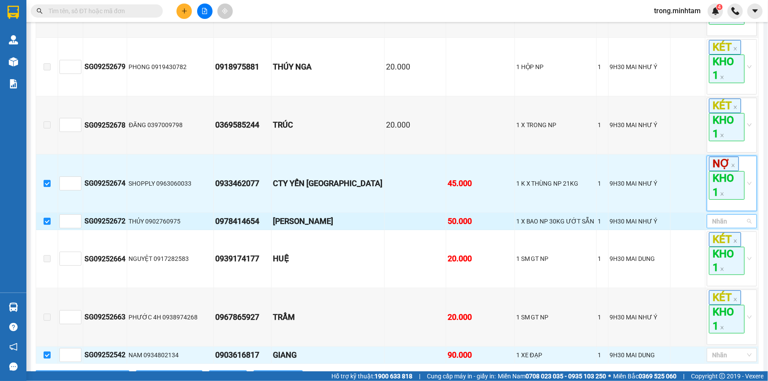
click at [718, 220] on div at bounding box center [727, 221] width 37 height 11
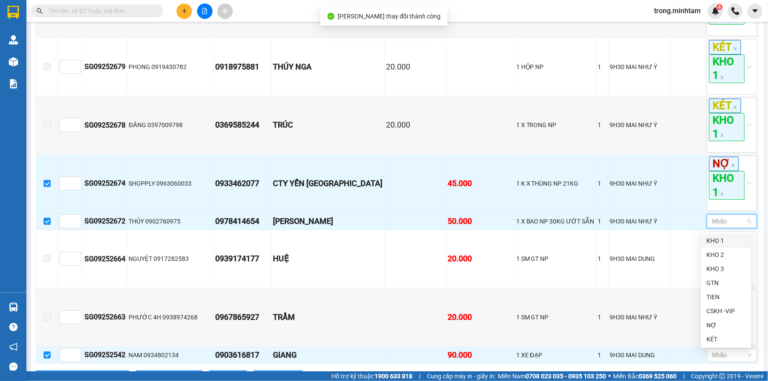
click at [720, 240] on div "KHO 1" at bounding box center [726, 241] width 40 height 10
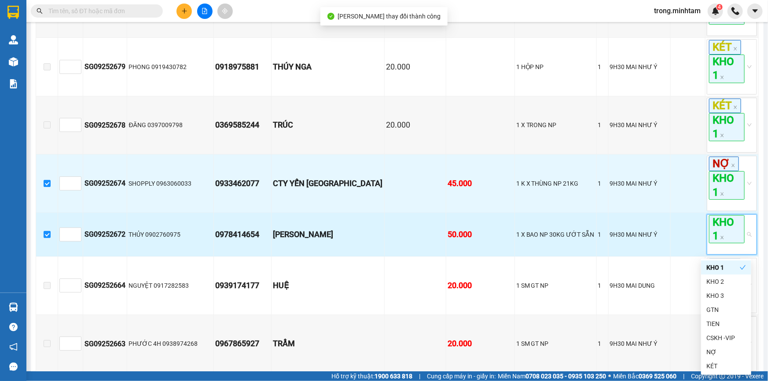
click at [724, 250] on div "KHO 1" at bounding box center [727, 234] width 37 height 39
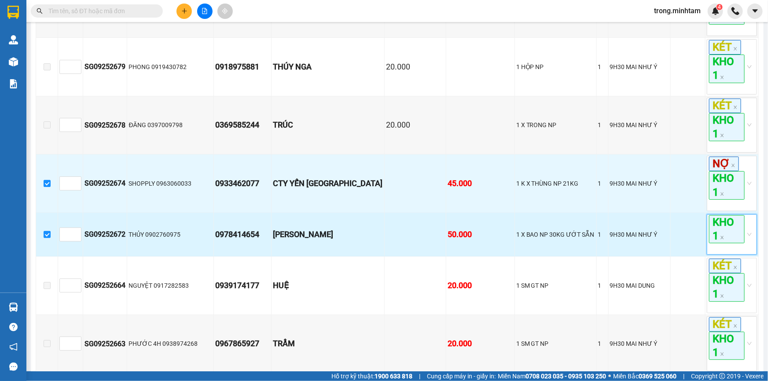
scroll to position [1828, 0]
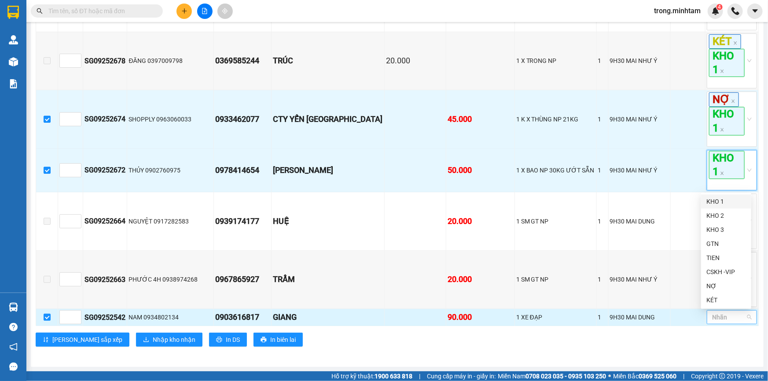
click at [718, 323] on div "Nhãn" at bounding box center [731, 317] width 50 height 14
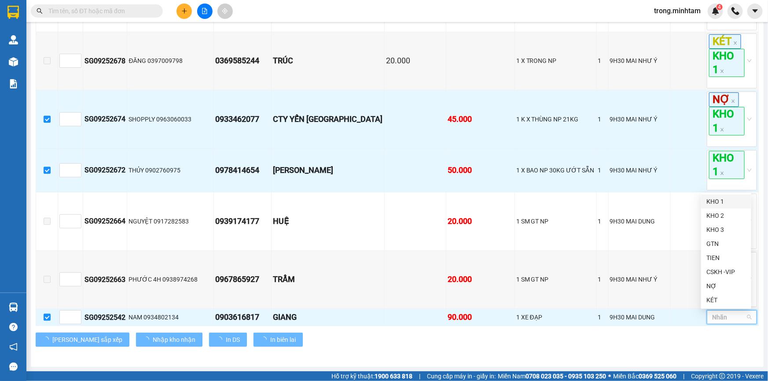
click at [716, 204] on div "KHO 1" at bounding box center [726, 202] width 40 height 10
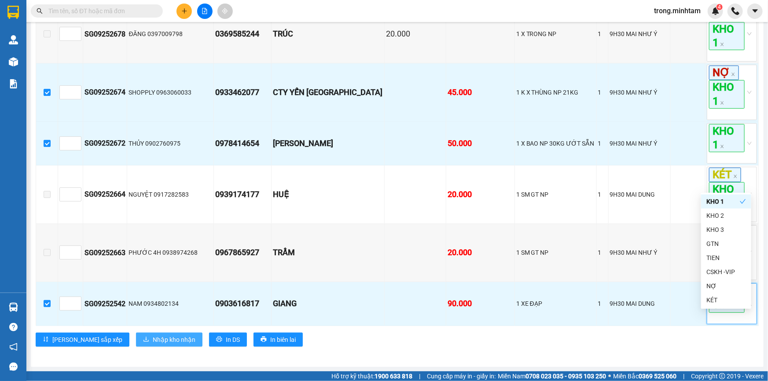
scroll to position [1854, 0]
click at [153, 336] on span "Nhập kho nhận" at bounding box center [174, 340] width 43 height 10
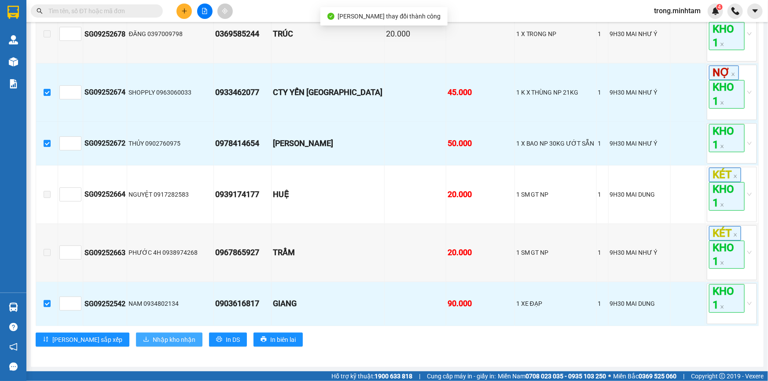
click at [142, 334] on button "Nhập kho nhận" at bounding box center [169, 340] width 66 height 14
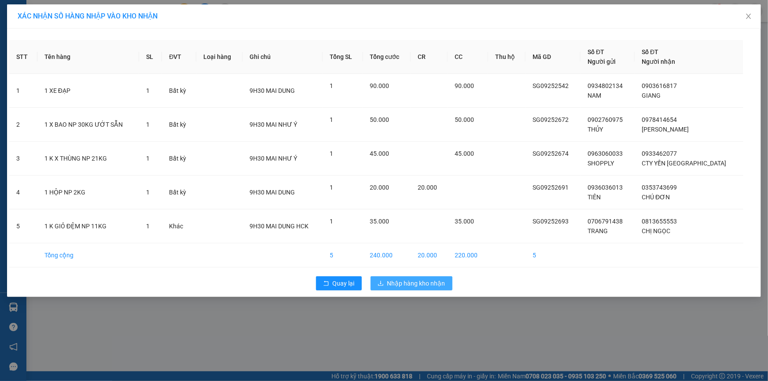
click at [426, 282] on span "Nhập hàng kho nhận" at bounding box center [416, 283] width 58 height 10
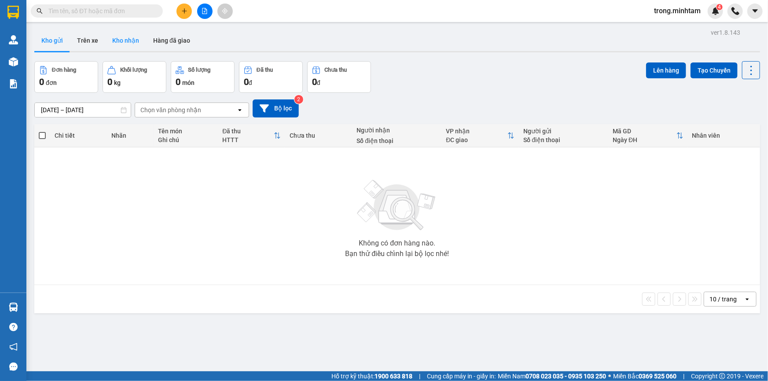
click at [120, 40] on button "Kho nhận" at bounding box center [125, 40] width 41 height 21
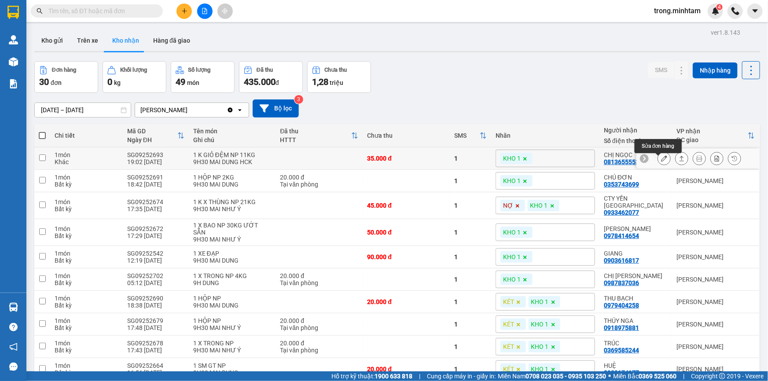
click at [661, 161] on icon at bounding box center [664, 158] width 6 height 6
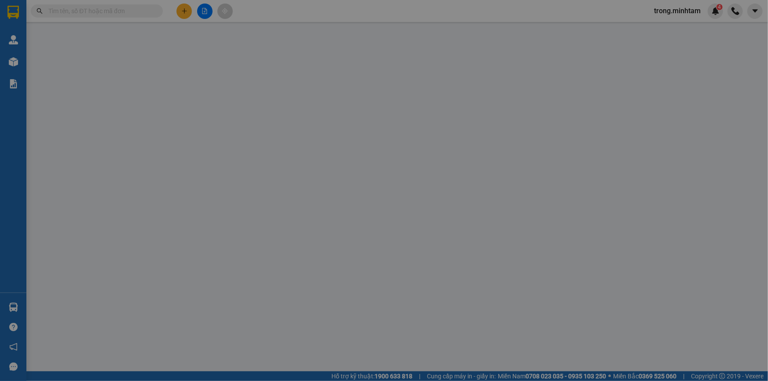
type input "0706791438"
type input "TRANG"
type input "0813655553"
type input "CHỊ NGỌC"
type input "35.000"
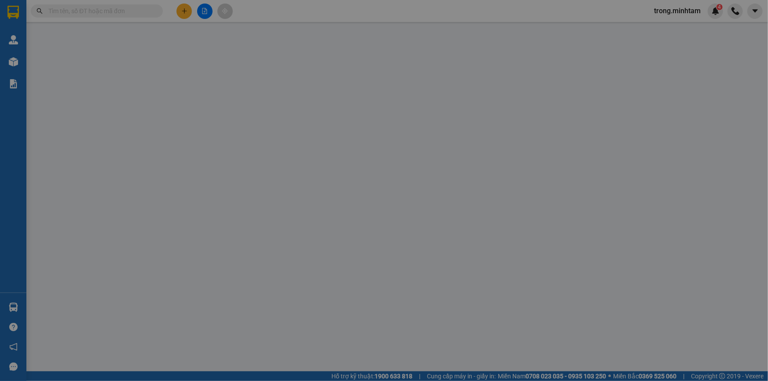
type input "35.000"
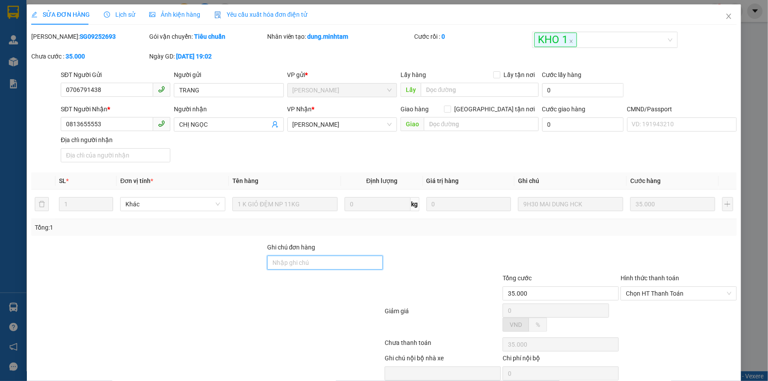
click at [311, 261] on input "Ghi chú đơn hàng" at bounding box center [325, 263] width 116 height 14
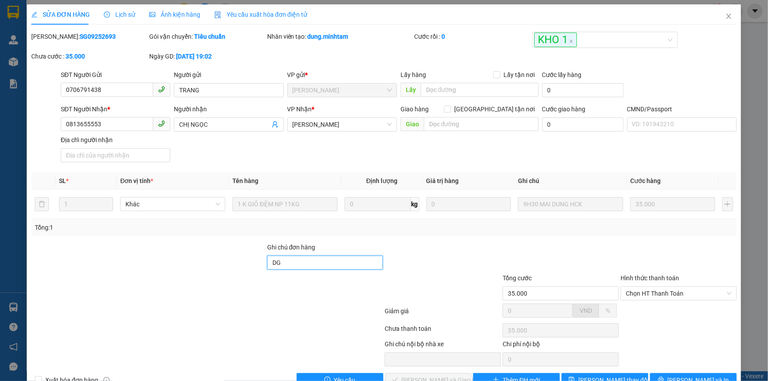
scroll to position [24, 0]
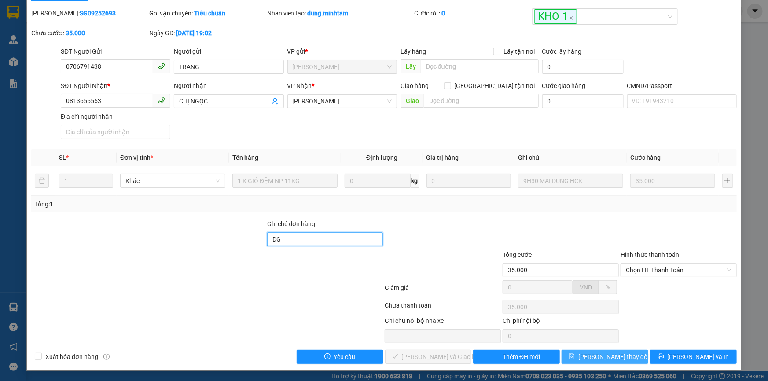
type input "DG"
click at [622, 359] on button "[PERSON_NAME] thay đổi" at bounding box center [604, 357] width 87 height 14
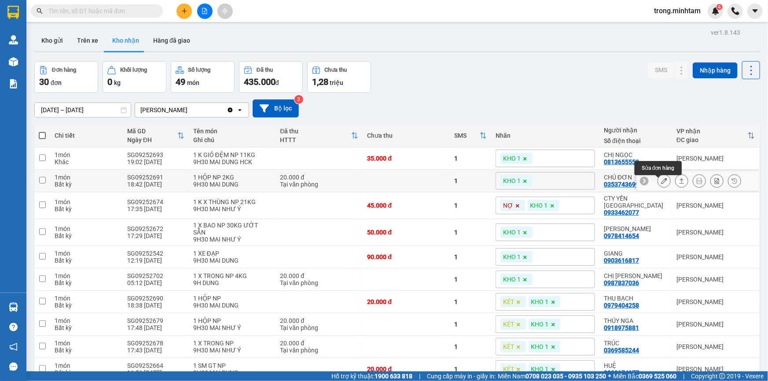
click at [661, 184] on icon at bounding box center [664, 181] width 6 height 6
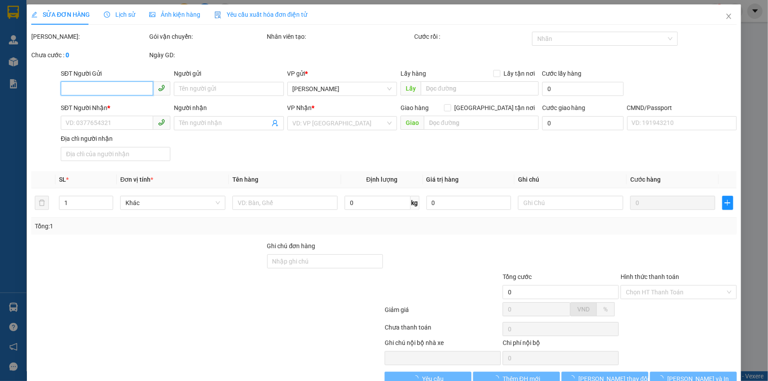
type input "0936036013"
type input "TIÊN"
type input "0353743699"
type input "CHÚ ĐƠN"
type input "20.000"
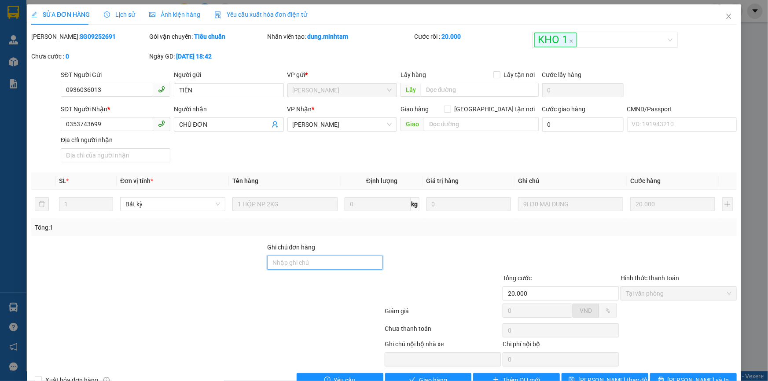
click at [340, 261] on input "Ghi chú đơn hàng" at bounding box center [325, 263] width 116 height 14
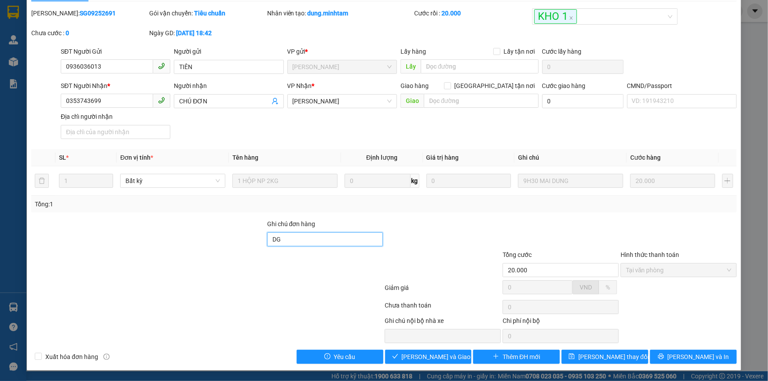
scroll to position [24, 0]
type input "DG"
click at [611, 354] on span "[PERSON_NAME] thay đổi" at bounding box center [613, 357] width 70 height 10
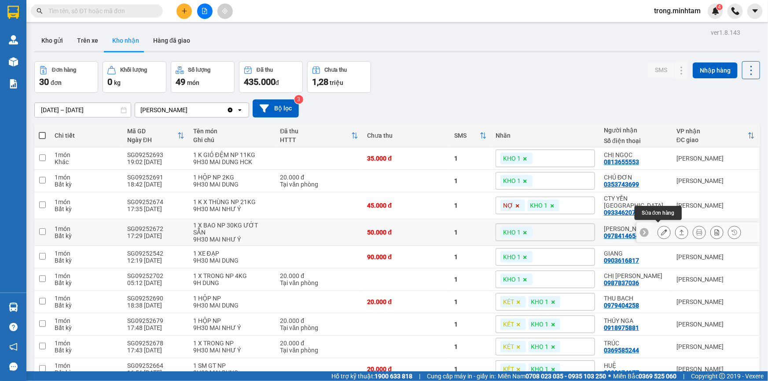
click at [661, 229] on icon at bounding box center [664, 232] width 6 height 6
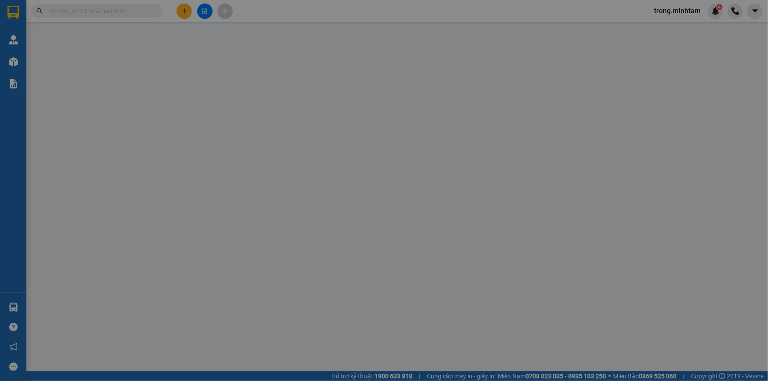
type input "0902760975"
type input "THỦY"
type input "0978414654"
type input "[PERSON_NAME]"
type input "HCK"
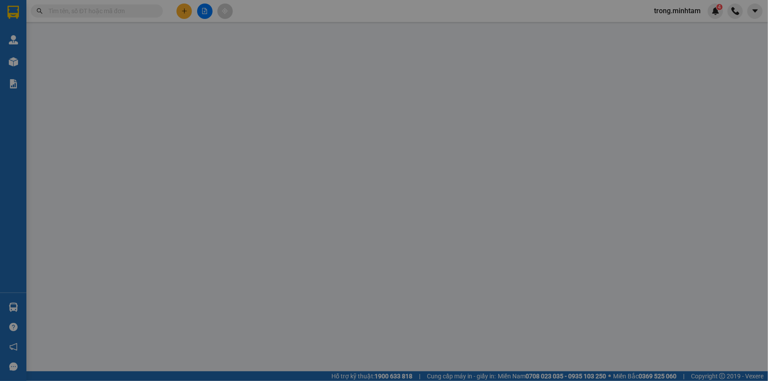
type input "50.000"
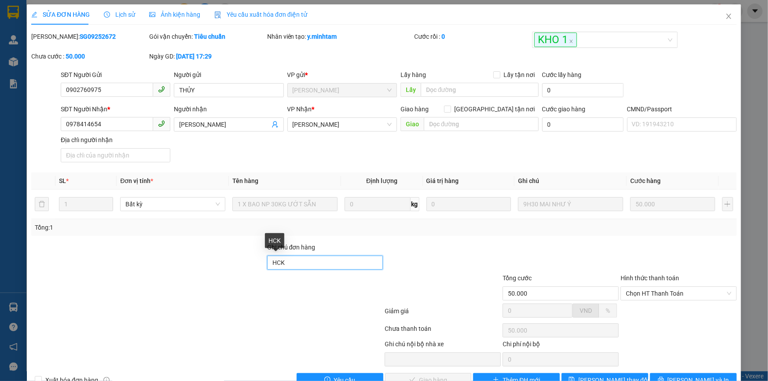
click at [324, 267] on input "HCK" at bounding box center [325, 263] width 116 height 14
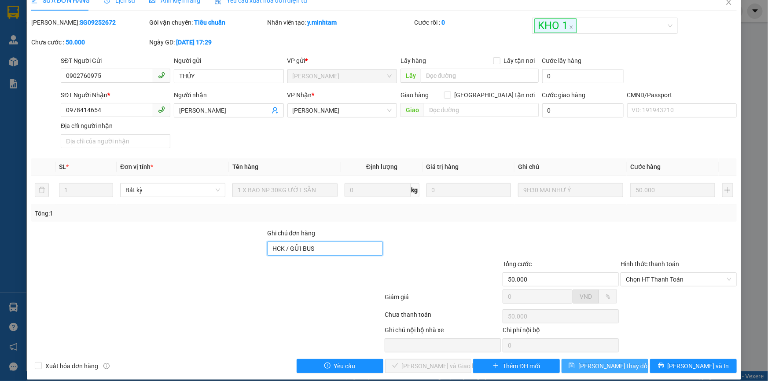
scroll to position [24, 0]
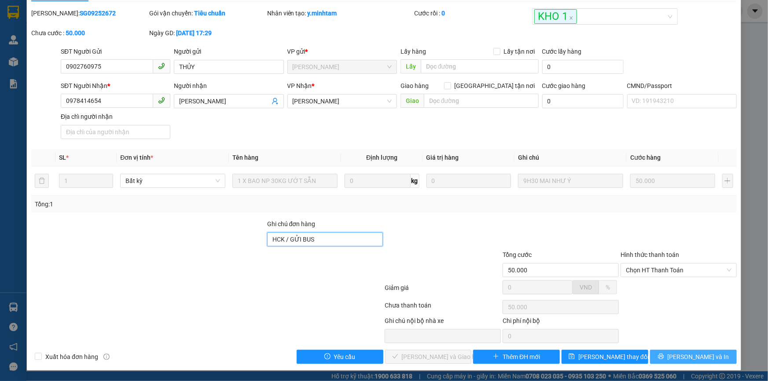
type input "HCK / GỬI BUS"
click at [678, 359] on button "[PERSON_NAME] và In" at bounding box center [693, 357] width 87 height 14
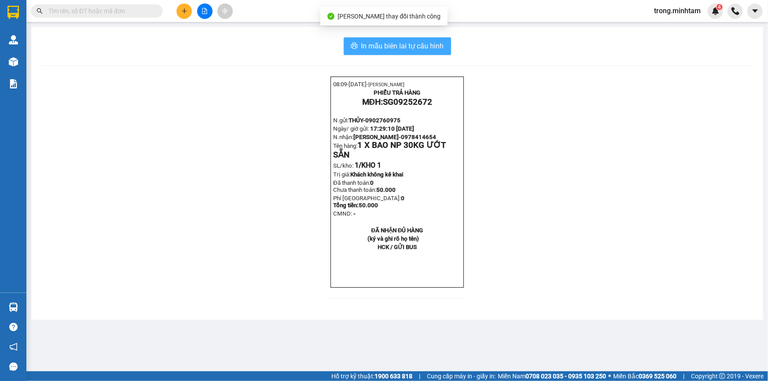
click at [413, 50] on span "In mẫu biên lai tự cấu hình" at bounding box center [402, 45] width 83 height 11
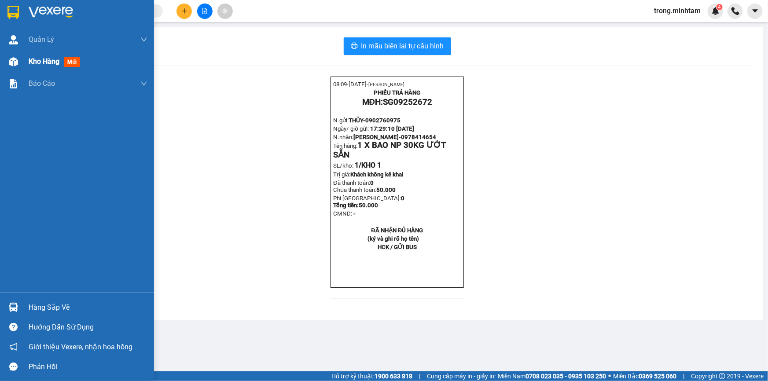
click at [48, 66] on span "Kho hàng" at bounding box center [44, 61] width 31 height 8
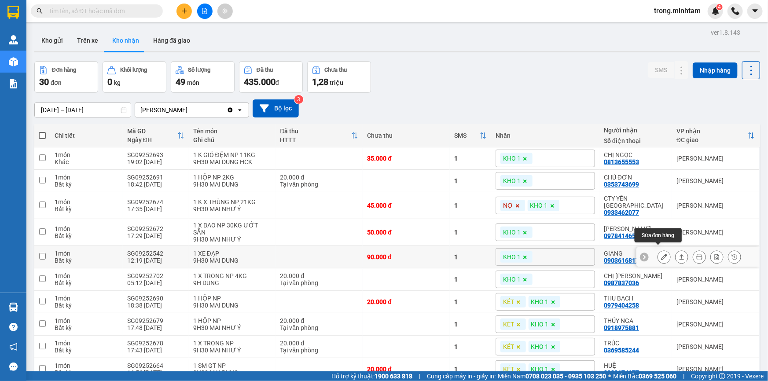
click at [661, 254] on icon at bounding box center [664, 257] width 6 height 6
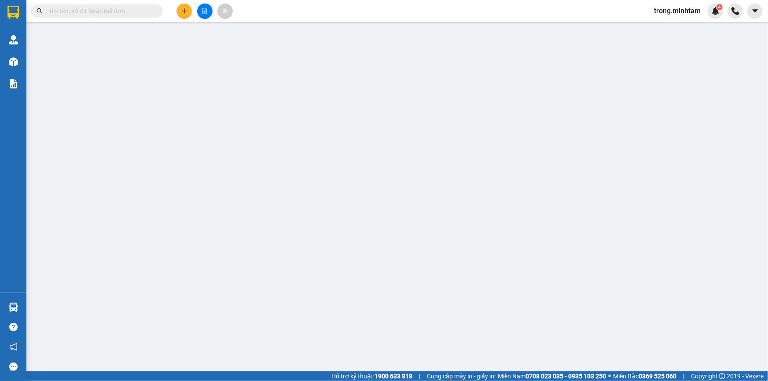
type input "0934802134"
type input "NAM"
type input "0903616817"
type input "GIANG"
type input "PHÍ BỌC XE 30K CHƯA THU"
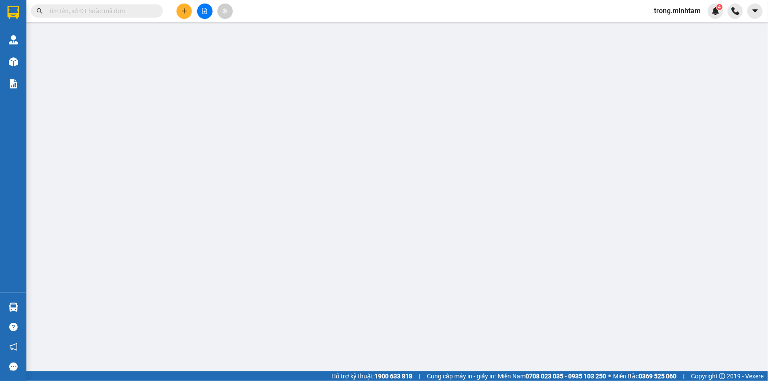
type input "90.000"
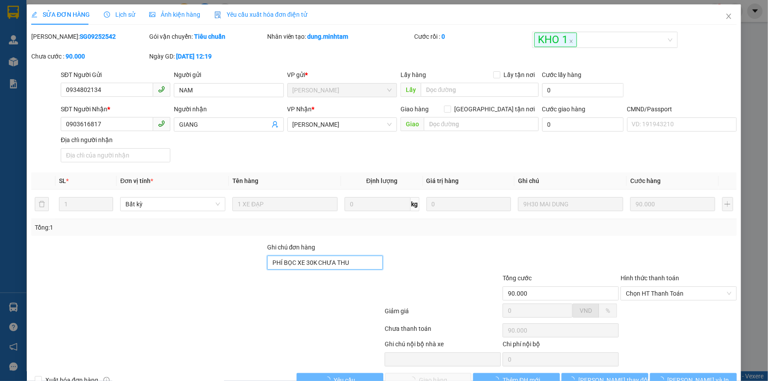
click at [314, 264] on input "PHÍ BỌC XE 30K CHƯA THU" at bounding box center [325, 263] width 116 height 14
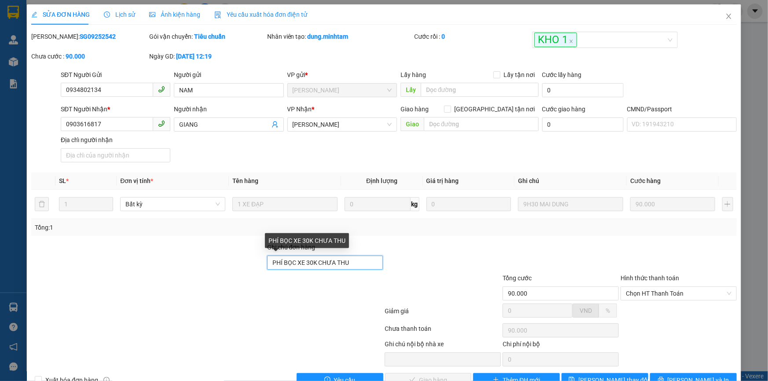
click at [342, 264] on input "PHÍ BỌC XE 30K CHƯA THU" at bounding box center [325, 263] width 116 height 14
click at [363, 266] on input "PHÍ BỌC XE 30K CHƯA THU" at bounding box center [325, 263] width 116 height 14
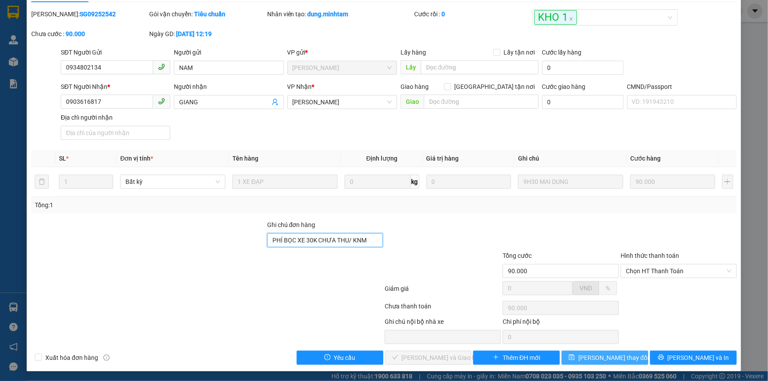
scroll to position [24, 0]
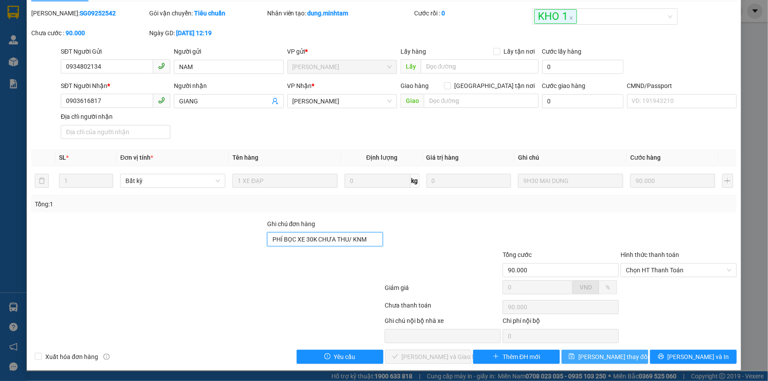
type input "PHÍ BỌC XE 30K CHƯA THU/ KNM"
click at [616, 357] on span "[PERSON_NAME] thay đổi" at bounding box center [613, 357] width 70 height 10
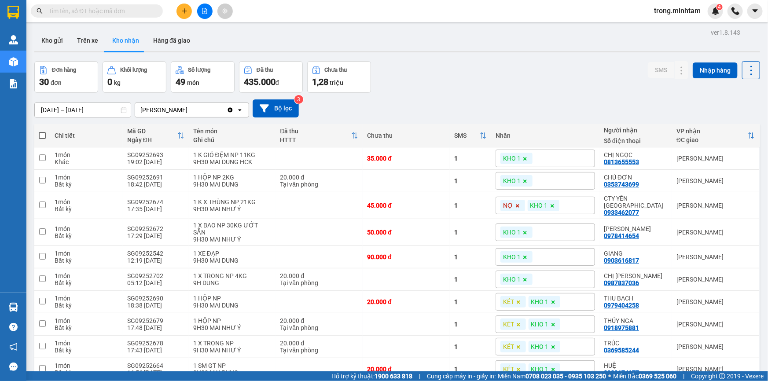
click at [100, 16] on span at bounding box center [97, 10] width 132 height 13
click at [113, 9] on input "text" at bounding box center [100, 11] width 104 height 10
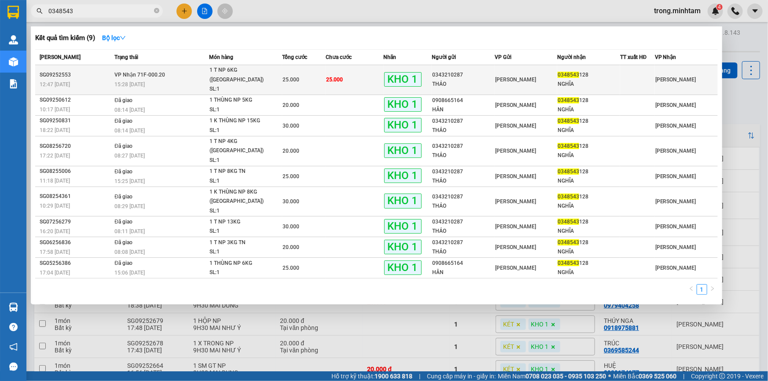
type input "0348543"
click at [242, 74] on div "1 T NP 6KG ([GEOGRAPHIC_DATA])" at bounding box center [242, 75] width 66 height 19
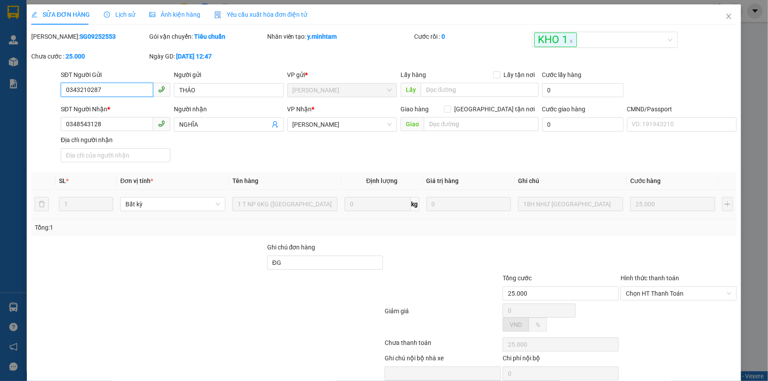
type input "0343210287"
type input "THẢO"
type input "0348543128"
type input "NGHĨA"
type input "ĐG"
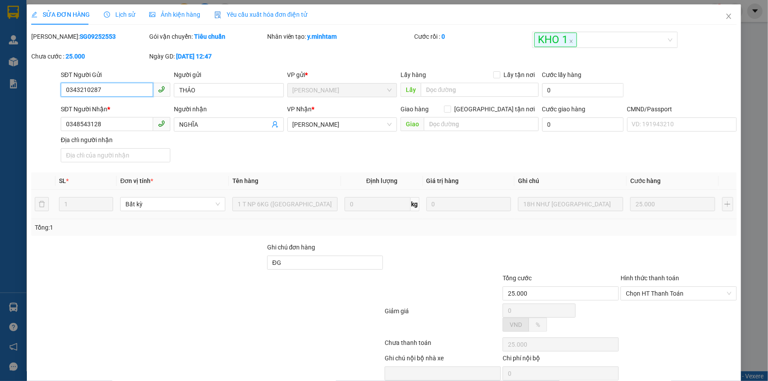
type input "25.000"
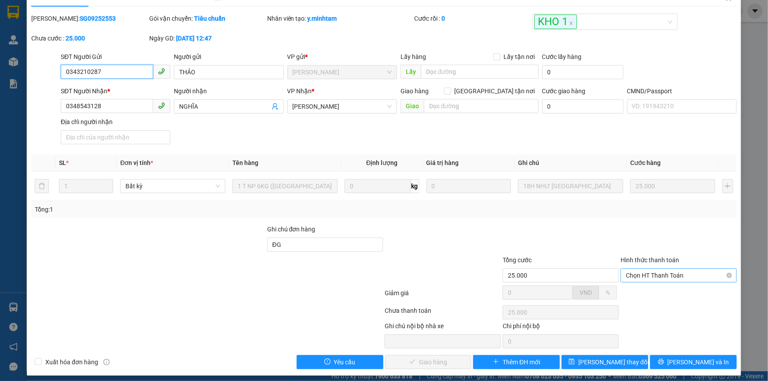
click at [647, 275] on span "Chọn HT Thanh Toán" at bounding box center [678, 275] width 106 height 13
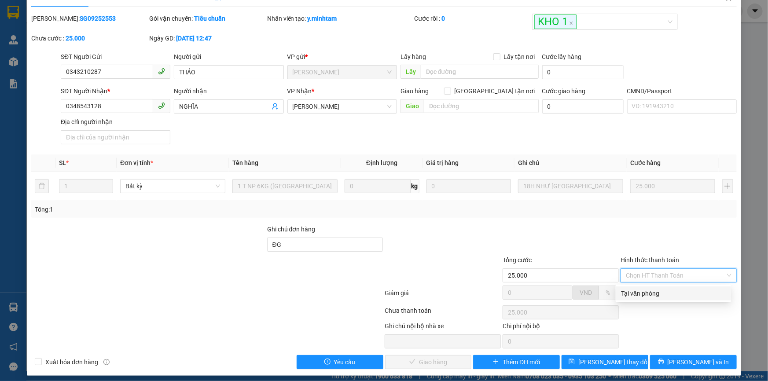
click at [639, 292] on div "Tại văn phòng" at bounding box center [673, 294] width 105 height 10
type input "0"
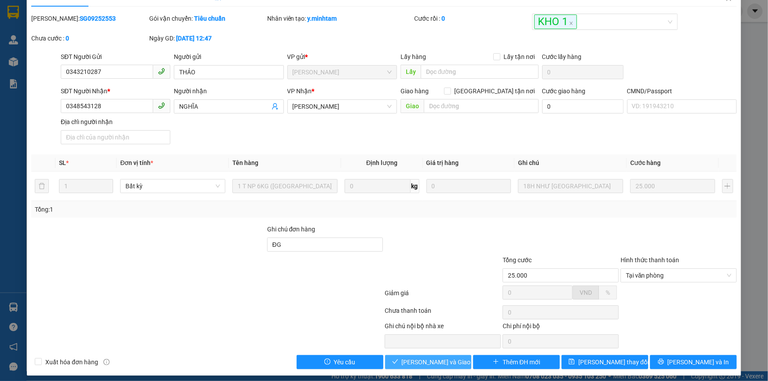
click at [435, 360] on span "[PERSON_NAME] và Giao hàng" at bounding box center [444, 362] width 84 height 10
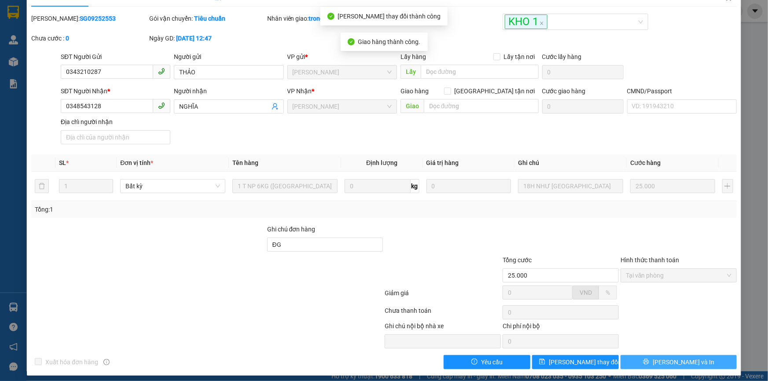
click at [662, 360] on button "[PERSON_NAME] và In" at bounding box center [678, 362] width 116 height 14
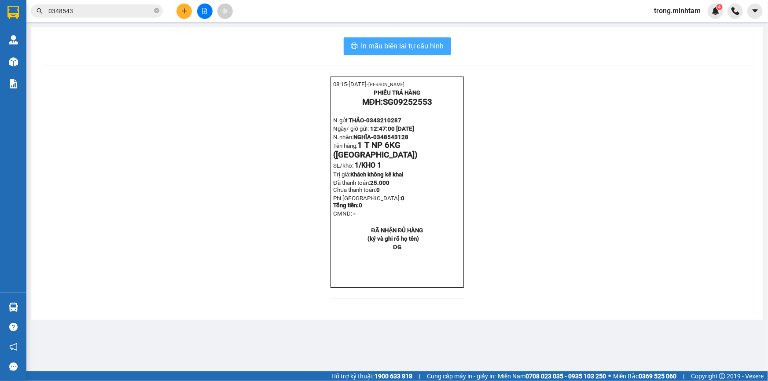
click at [409, 45] on span "In mẫu biên lai tự cấu hình" at bounding box center [402, 45] width 83 height 11
